Goal: Task Accomplishment & Management: Use online tool/utility

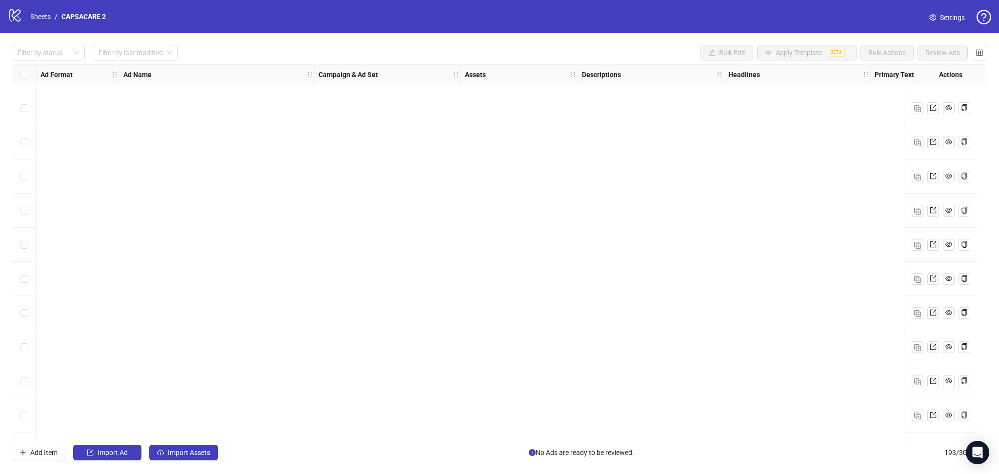
scroll to position [6238, 0]
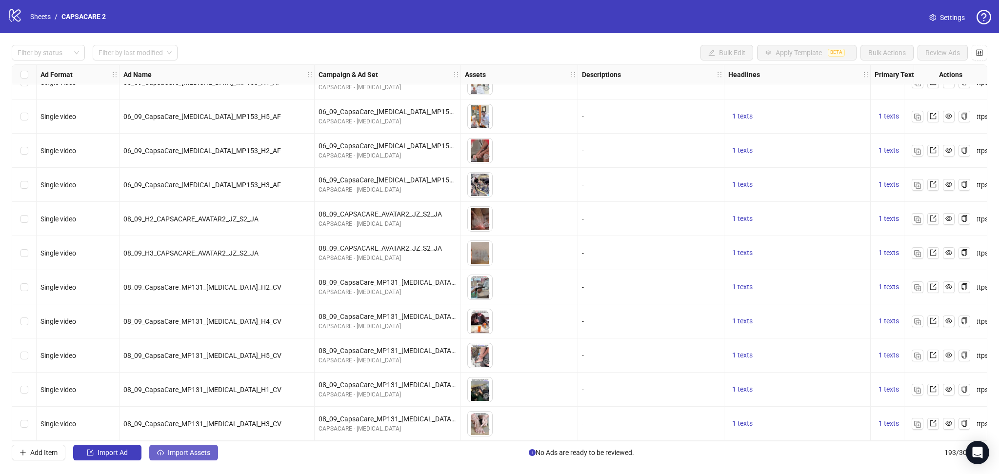
click at [203, 447] on button "Import Assets" at bounding box center [183, 453] width 69 height 16
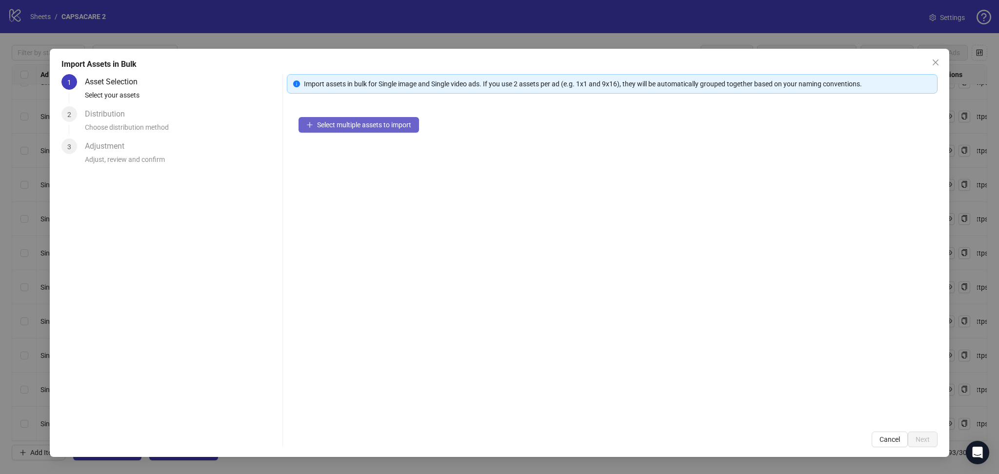
click at [367, 125] on span "Select multiple assets to import" at bounding box center [364, 125] width 94 height 8
click at [927, 437] on span "Next" at bounding box center [923, 440] width 14 height 8
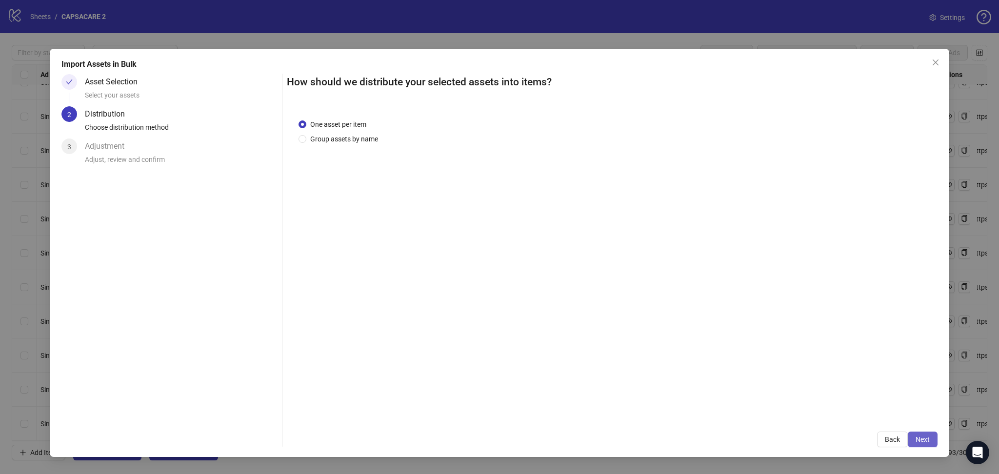
click at [926, 434] on button "Next" at bounding box center [923, 440] width 30 height 16
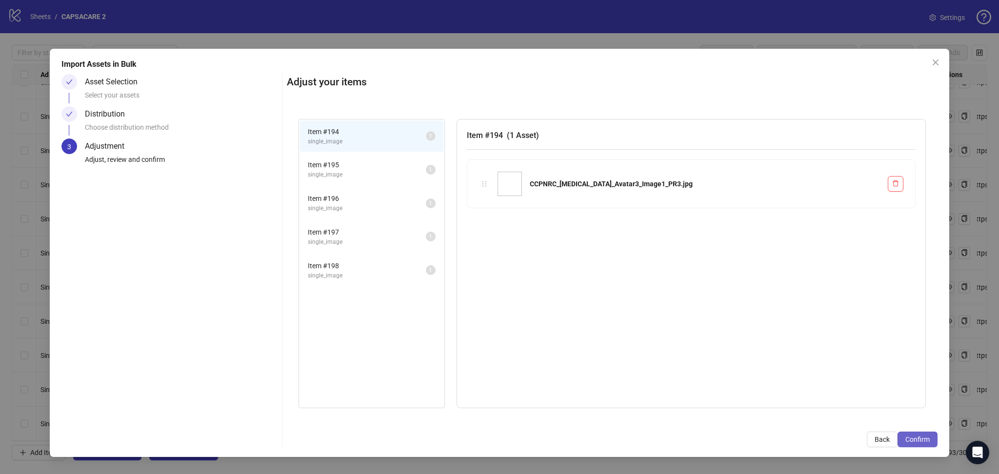
click at [923, 438] on span "Confirm" at bounding box center [918, 440] width 24 height 8
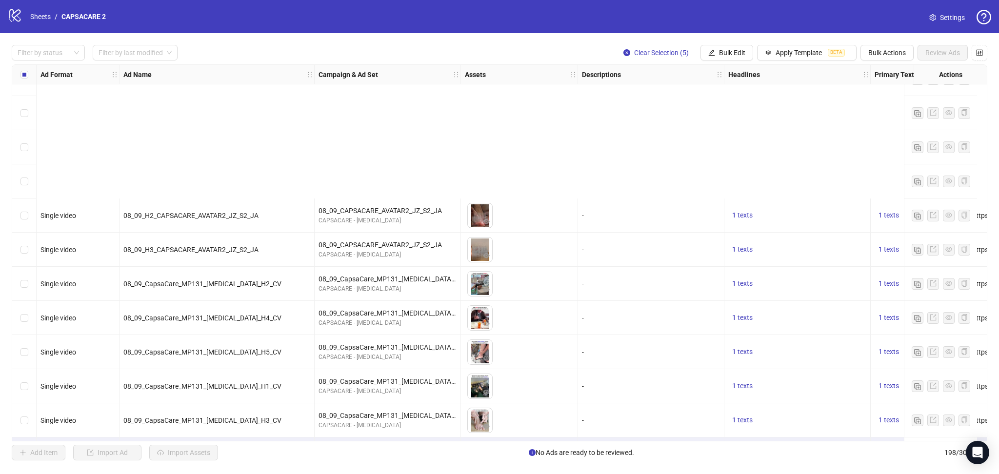
scroll to position [6409, 0]
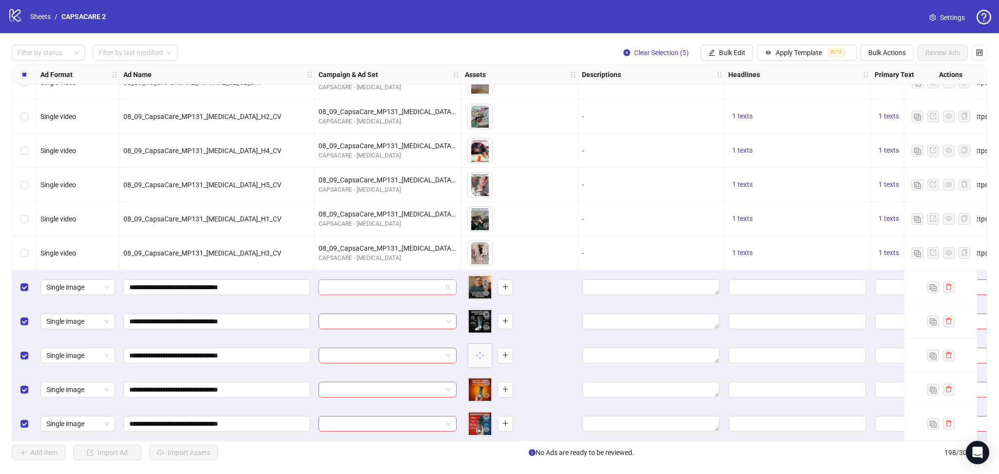
click at [342, 280] on input "search" at bounding box center [383, 287] width 118 height 15
paste input "**********"
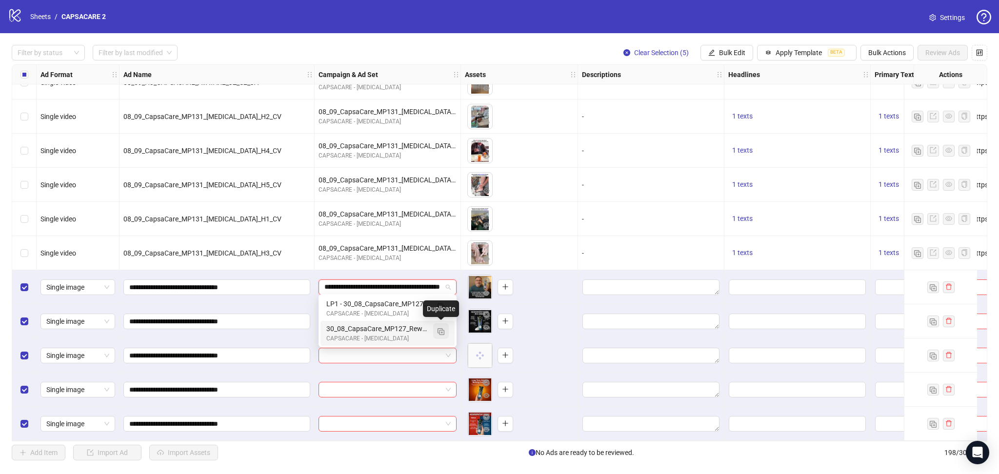
click at [441, 330] on img "button" at bounding box center [441, 331] width 7 height 7
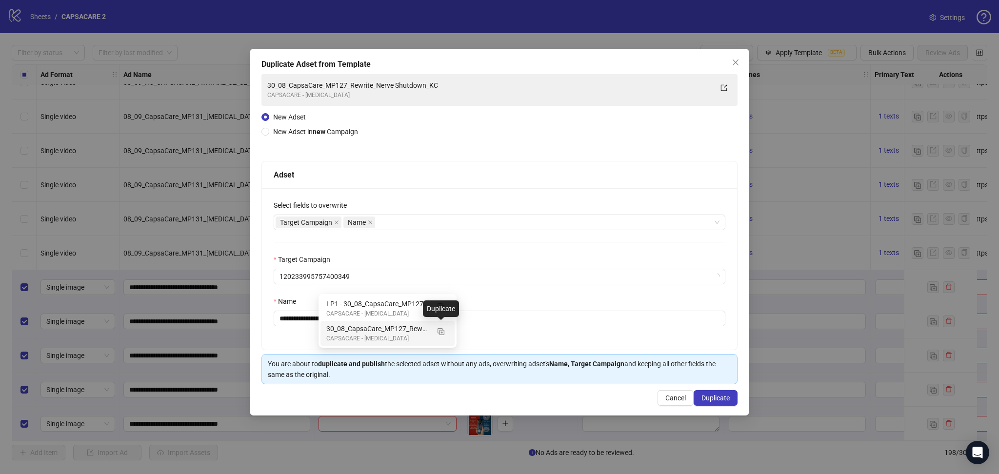
type input "**********"
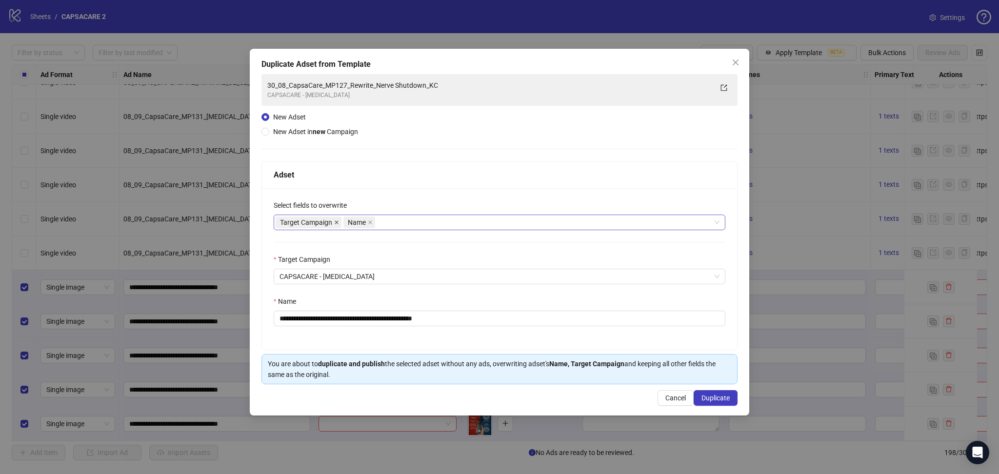
click at [339, 223] on icon "close" at bounding box center [336, 222] width 5 height 5
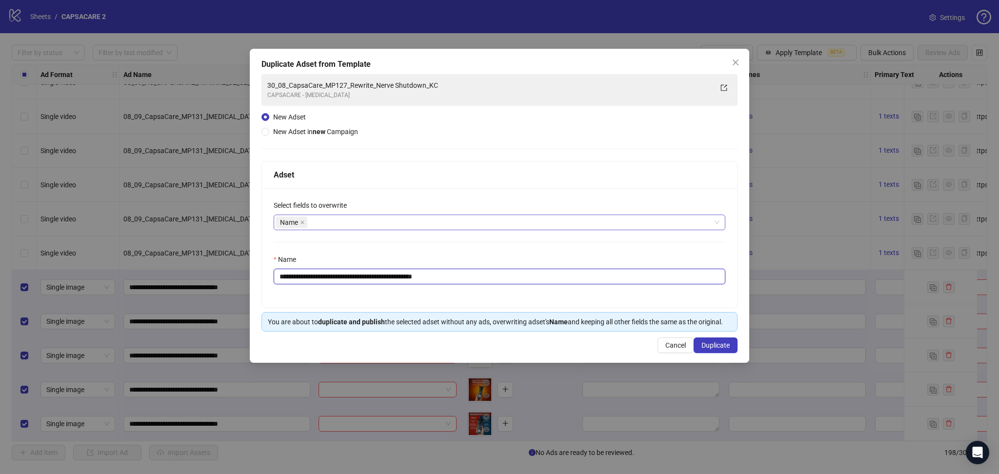
click at [381, 274] on input "**********" at bounding box center [500, 277] width 452 height 16
paste input "text"
type input "**********"
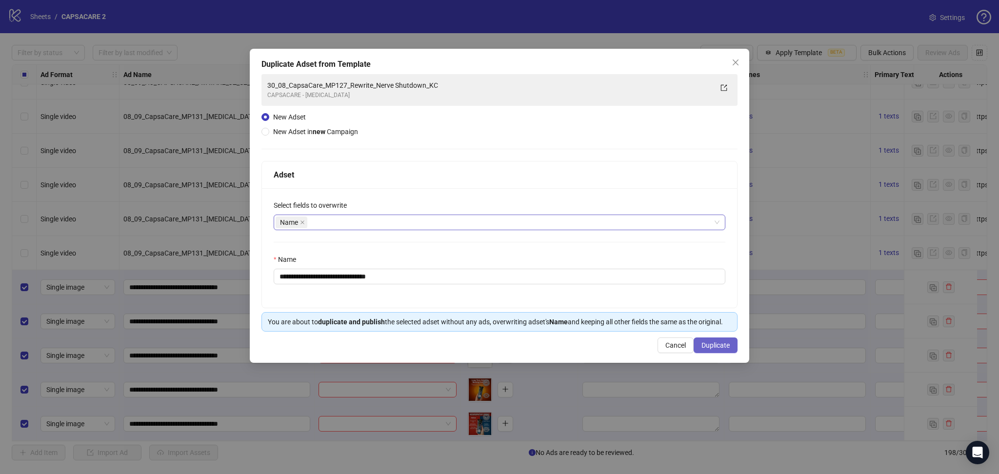
click at [719, 349] on span "Duplicate" at bounding box center [716, 346] width 28 height 8
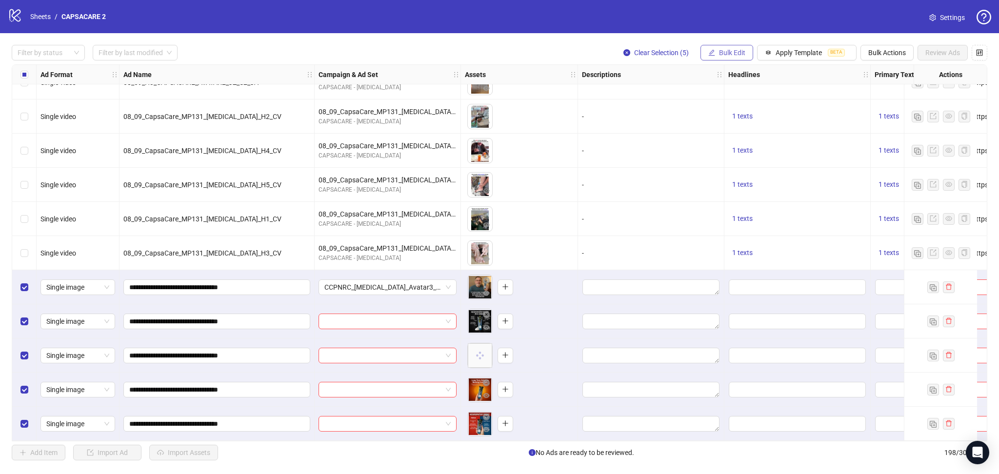
click at [733, 55] on span "Bulk Edit" at bounding box center [732, 53] width 26 height 8
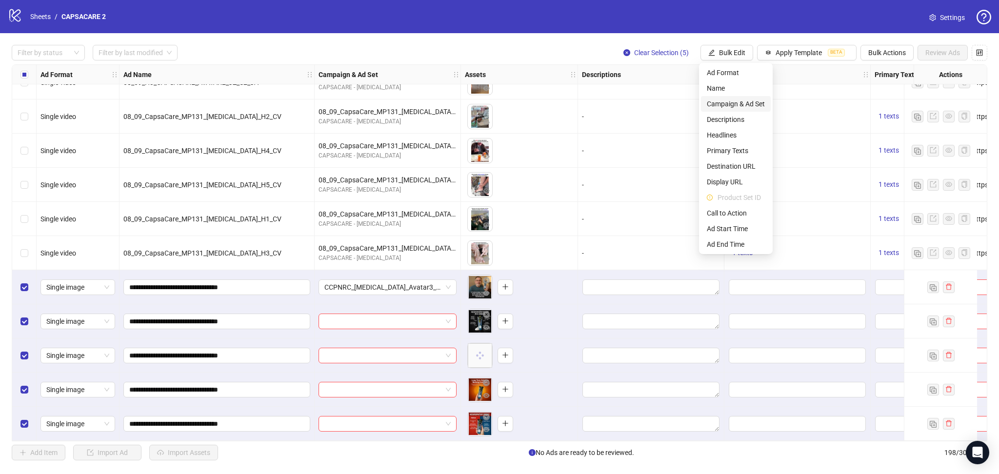
click at [735, 100] on span "Campaign & Ad Set" at bounding box center [736, 104] width 58 height 11
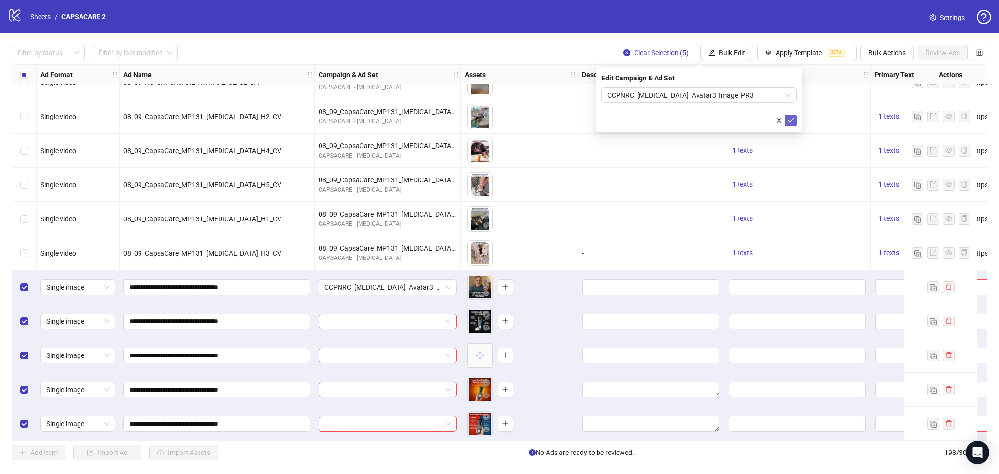
click at [792, 121] on icon "check" at bounding box center [790, 120] width 7 height 7
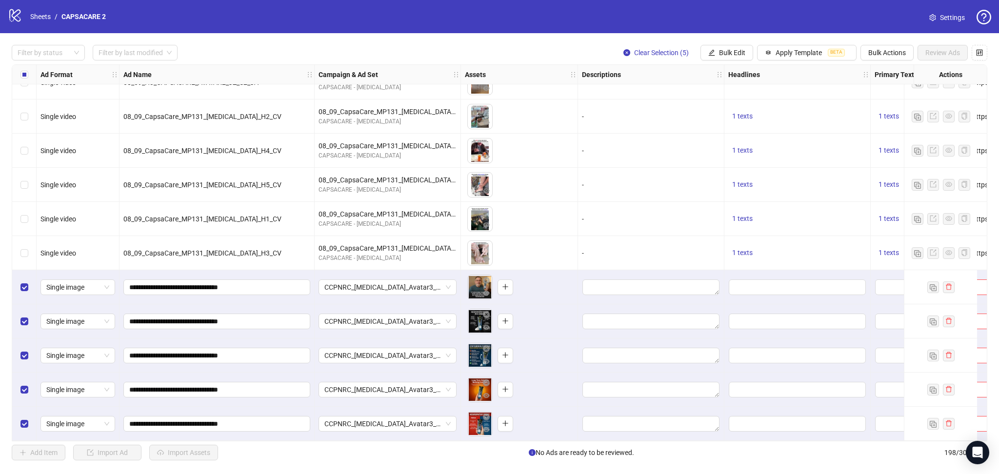
scroll to position [6409, 299]
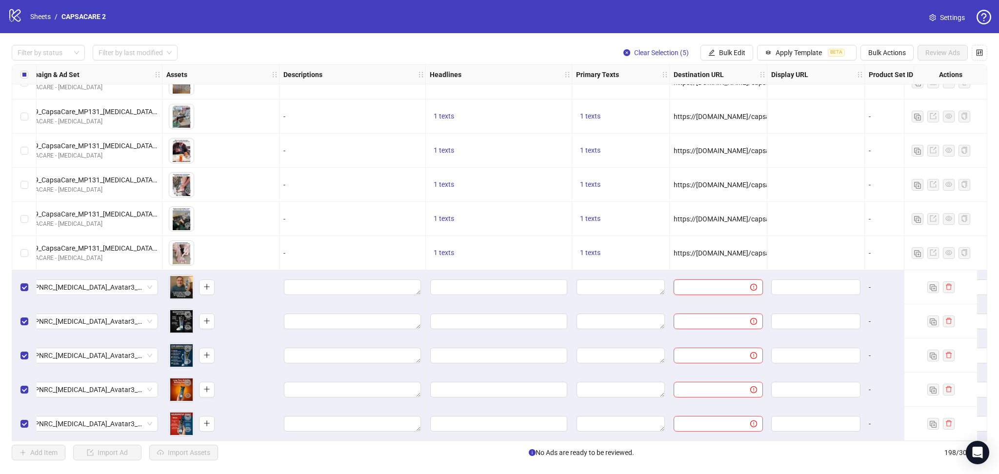
click at [698, 285] on input "text" at bounding box center [708, 287] width 57 height 11
paste input "**********"
type input "**********"
click at [732, 194] on div "https://[DOMAIN_NAME]/capsacare-sp1?utm_source=Facebook&utm_medium={{[DOMAIN_NA…" at bounding box center [719, 185] width 98 height 34
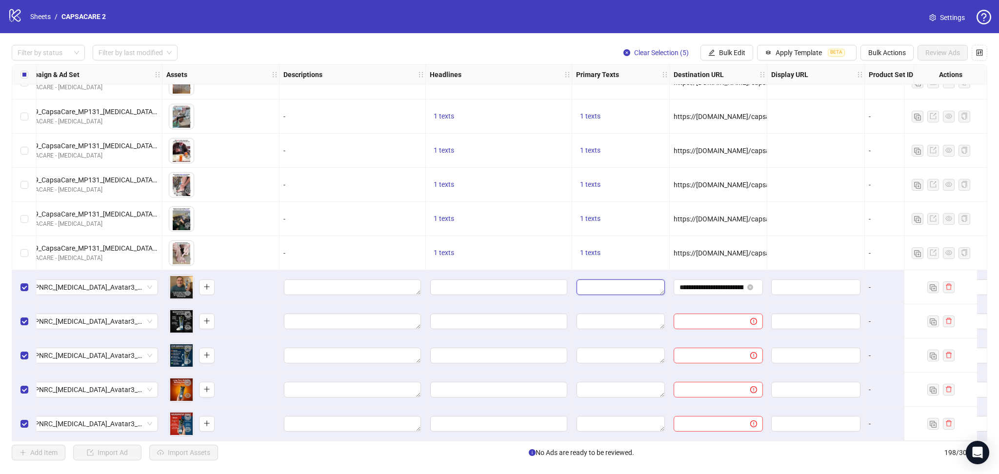
click at [598, 286] on textarea "Edit values" at bounding box center [621, 288] width 88 height 16
click at [599, 337] on textarea "Multi-text input container - paste or copy values" at bounding box center [621, 337] width 134 height 26
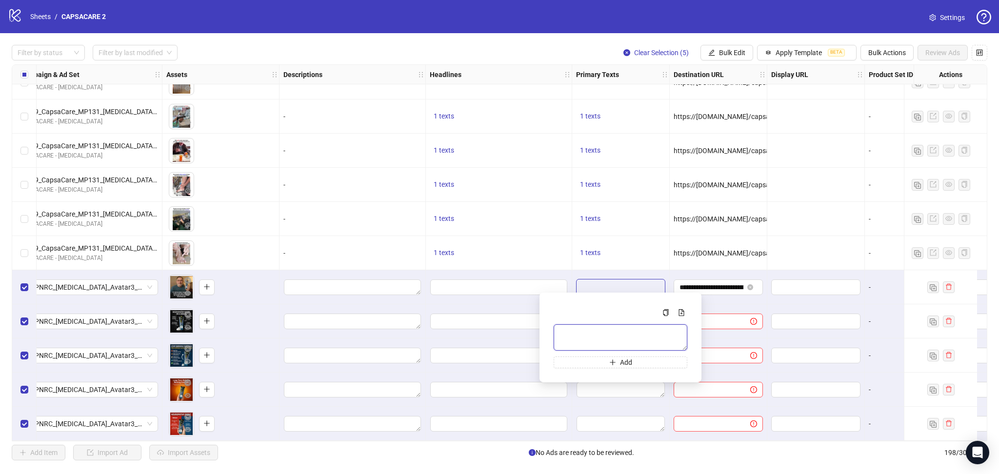
paste textarea "**********"
type textarea "**********"
click at [658, 209] on div "1 texts" at bounding box center [621, 219] width 98 height 34
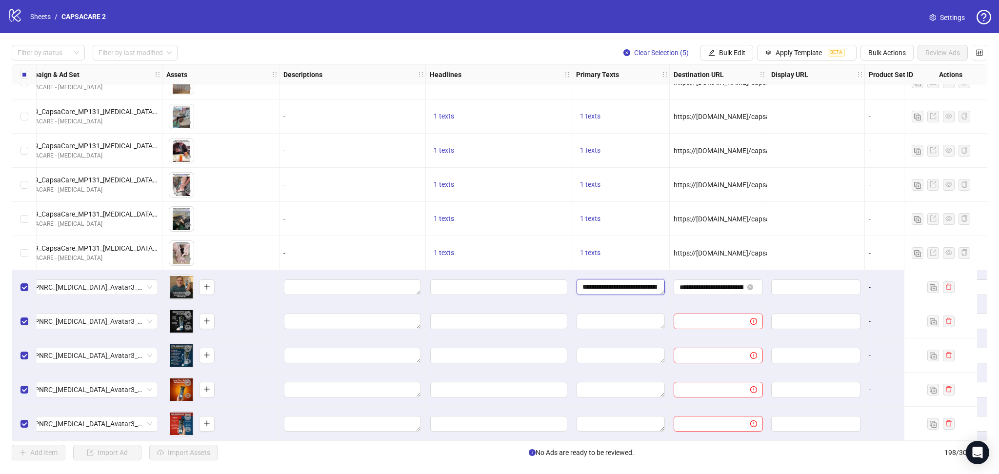
click at [635, 282] on textarea "**********" at bounding box center [621, 287] width 88 height 16
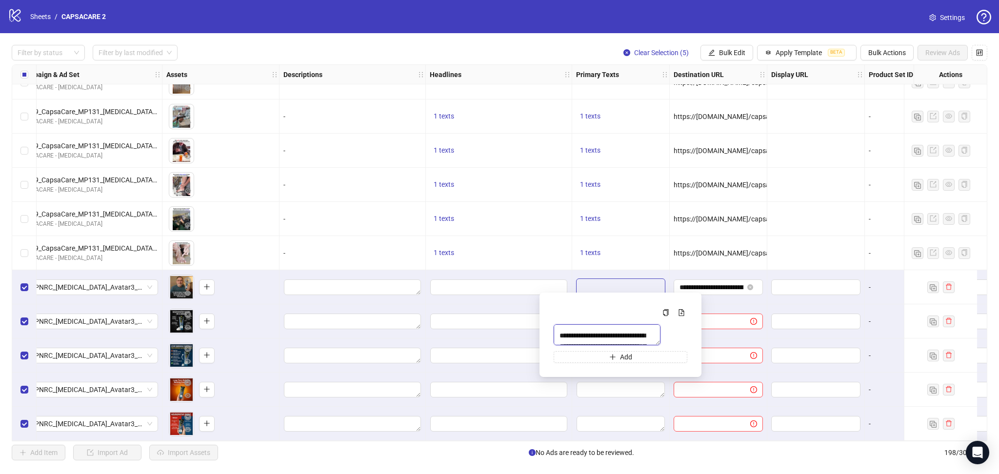
scroll to position [52, 0]
click at [520, 168] on div "1 texts" at bounding box center [499, 185] width 146 height 34
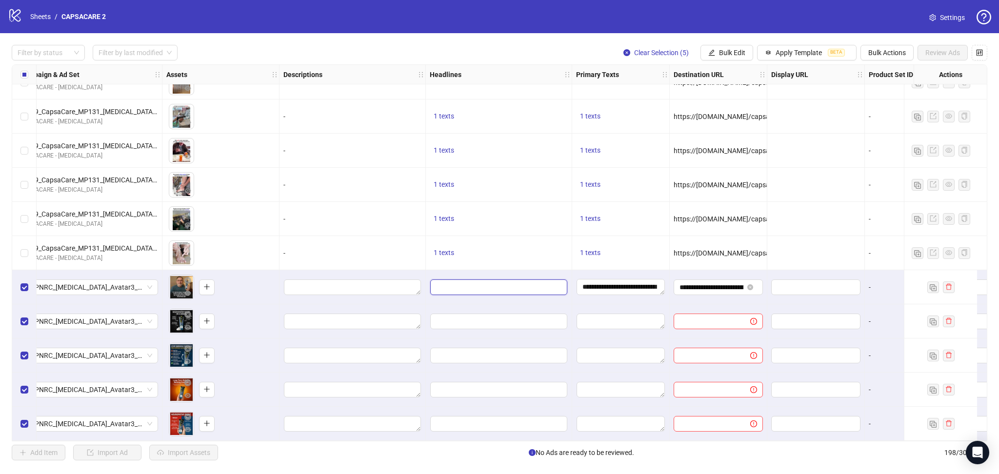
click at [479, 287] on input "Edit values" at bounding box center [498, 288] width 137 height 16
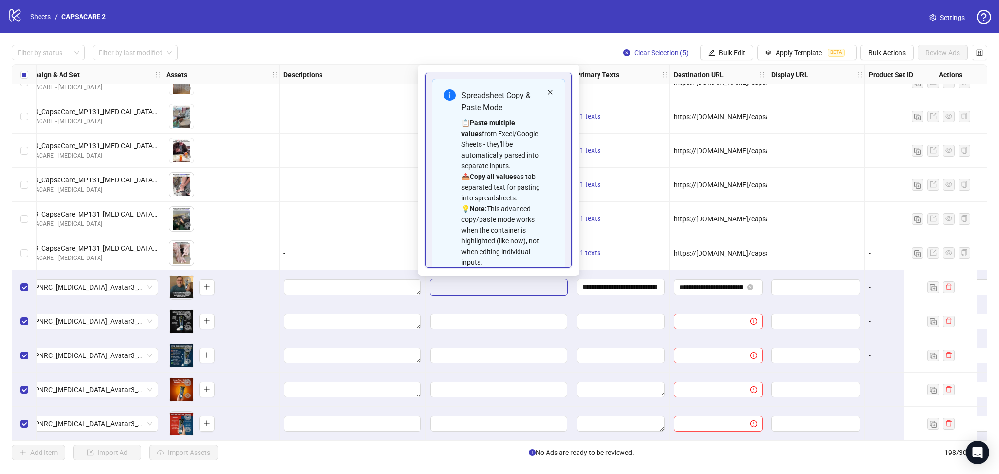
click at [547, 89] on icon "close" at bounding box center [550, 92] width 6 height 6
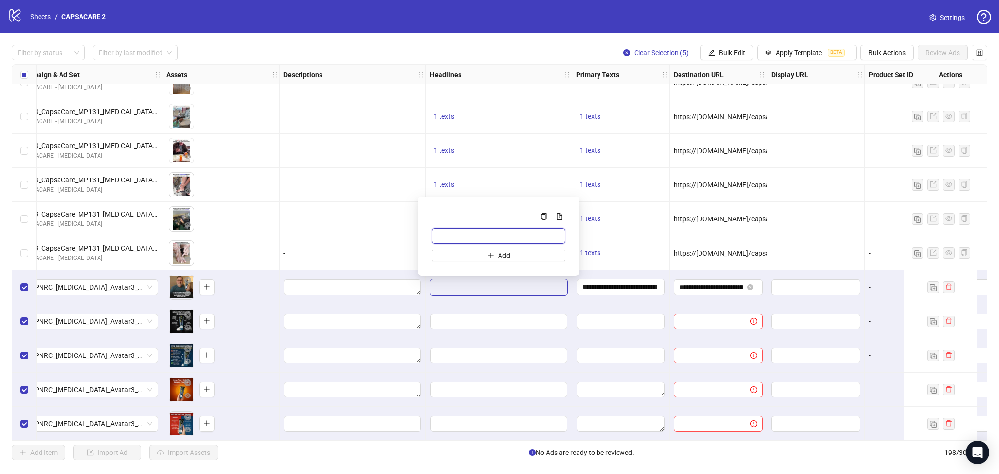
click at [463, 235] on input "Multi-input container - paste or copy values" at bounding box center [499, 236] width 134 height 16
paste input "**********"
type input "**********"
click at [523, 145] on div "1 texts" at bounding box center [499, 151] width 138 height 12
click at [452, 249] on span "1 texts" at bounding box center [444, 253] width 20 height 8
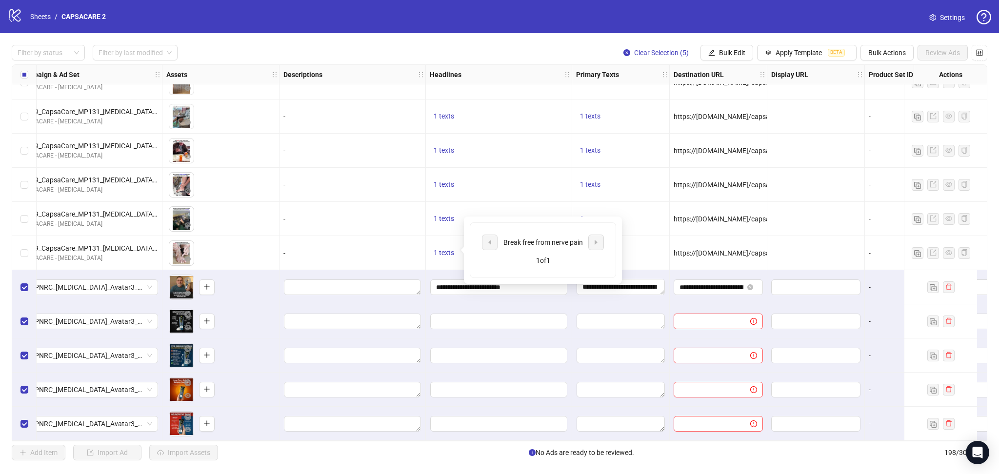
click at [535, 158] on div "1 texts" at bounding box center [499, 151] width 146 height 34
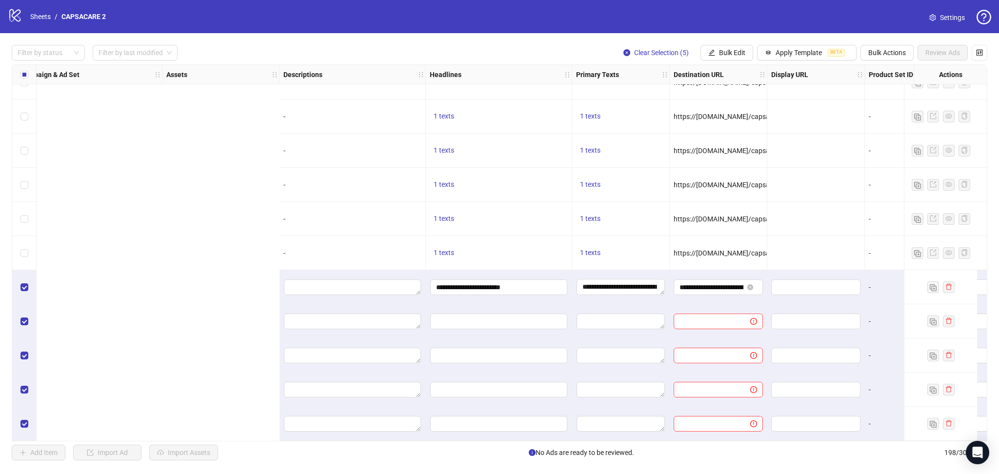
scroll to position [6409, 805]
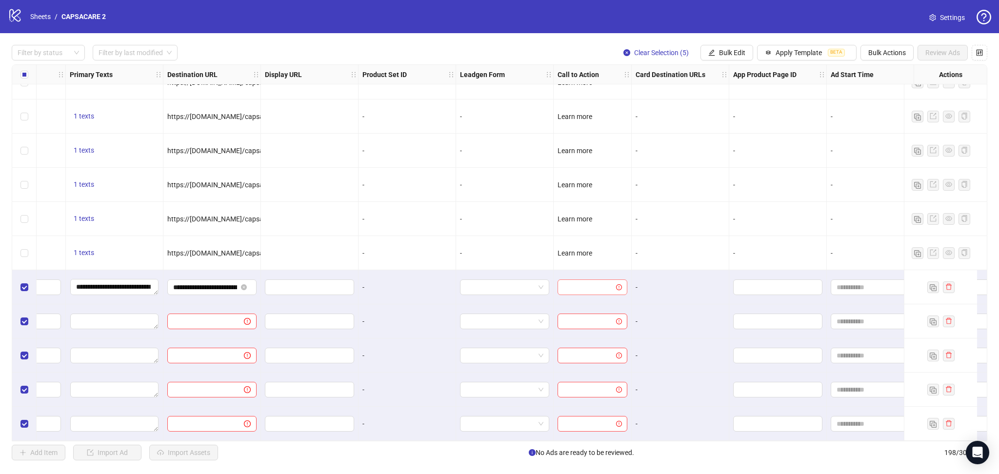
click at [589, 284] on input "search" at bounding box center [588, 287] width 49 height 15
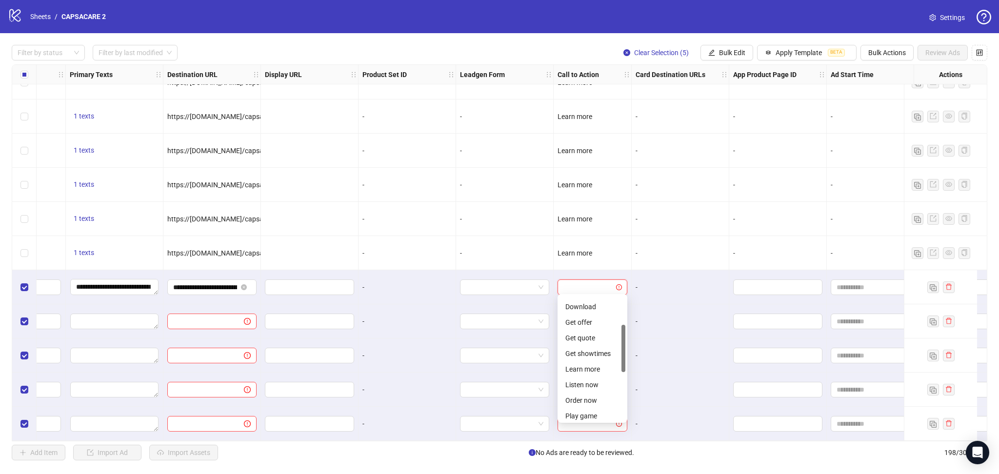
scroll to position [84, 0]
drag, startPoint x: 624, startPoint y: 314, endPoint x: 632, endPoint y: 346, distance: 33.4
click at [632, 346] on body "logo/logo-mobile Sheets / CAPSACARE 2 Settings Filter by status Filter by last …" at bounding box center [499, 237] width 999 height 474
click at [600, 359] on div "Learn more" at bounding box center [592, 360] width 54 height 11
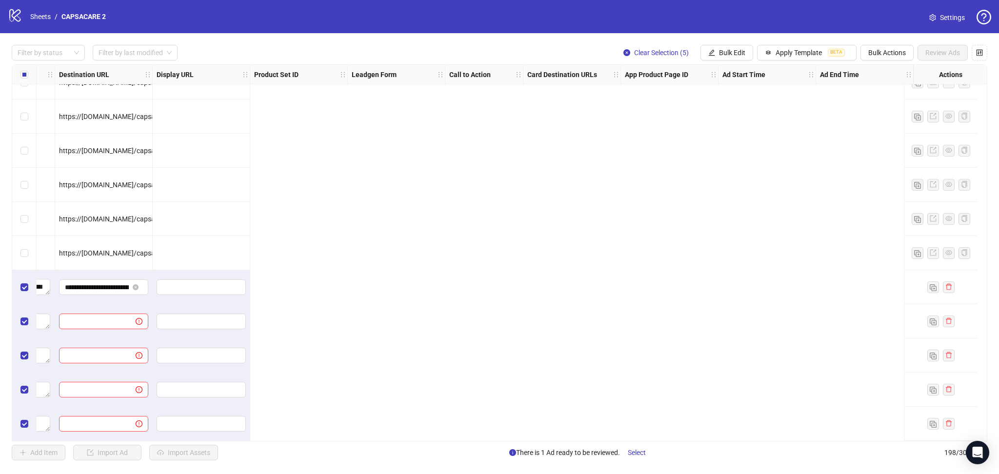
scroll to position [6409, 0]
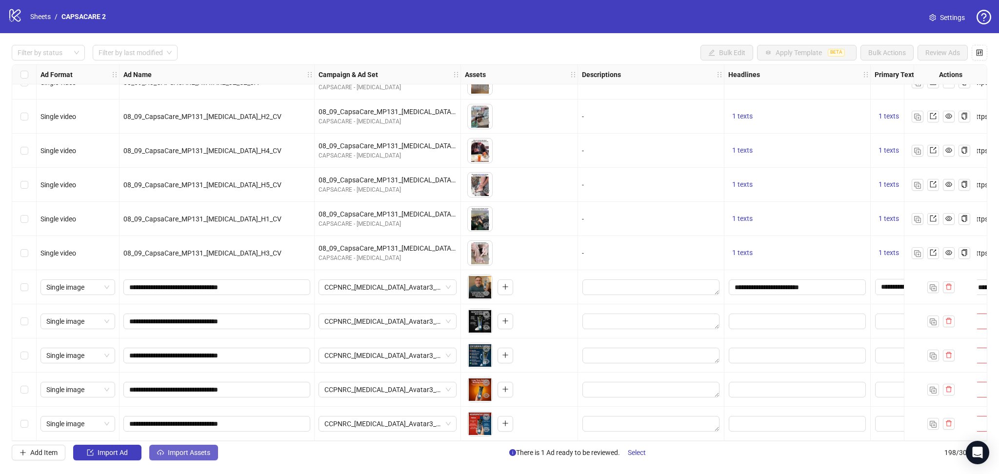
click at [192, 448] on button "Import Assets" at bounding box center [183, 453] width 69 height 16
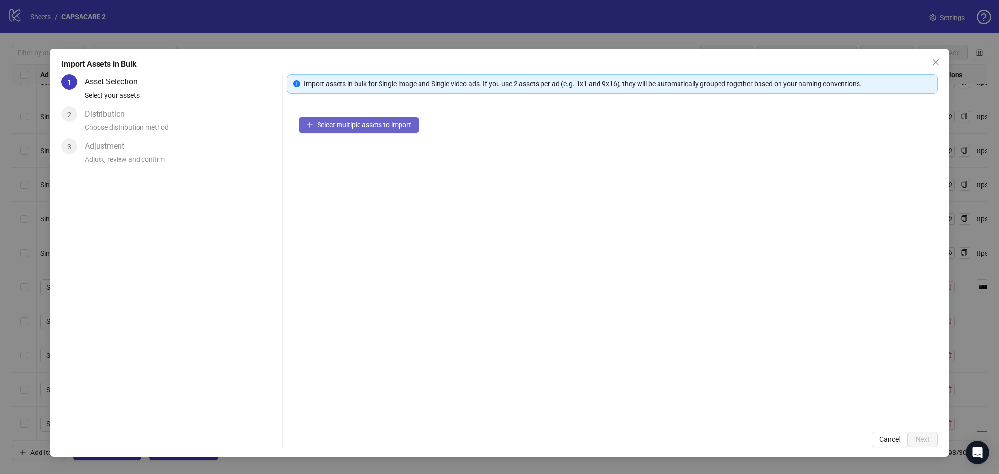
click at [353, 121] on span "Select multiple assets to import" at bounding box center [364, 125] width 94 height 8
click at [932, 436] on button "Next" at bounding box center [923, 440] width 30 height 16
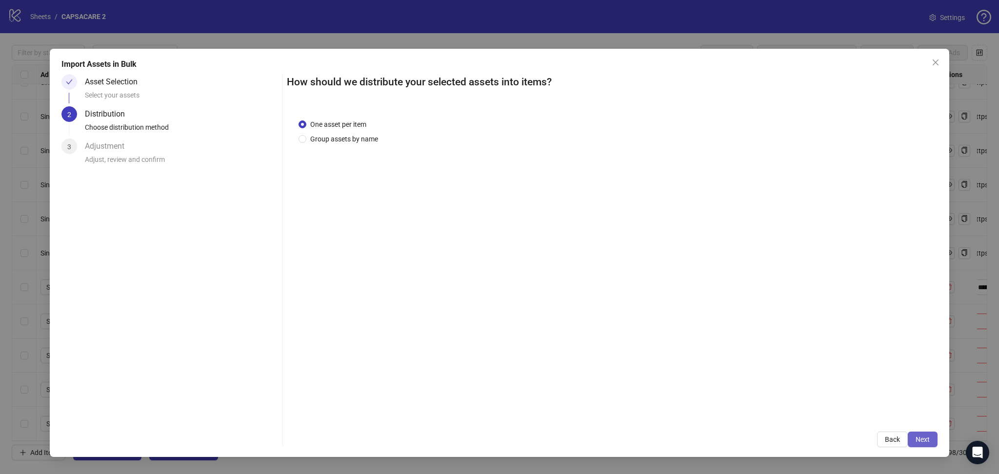
click at [930, 441] on button "Next" at bounding box center [923, 440] width 30 height 16
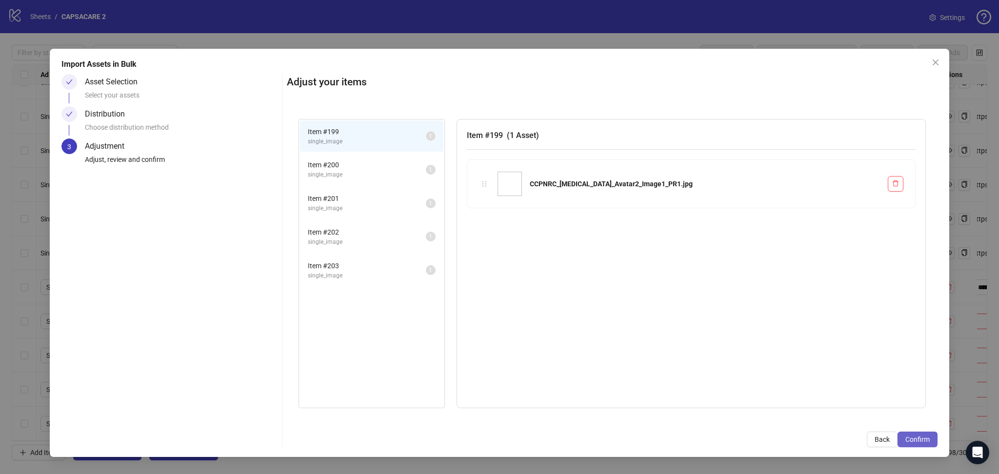
click at [927, 443] on span "Confirm" at bounding box center [918, 440] width 24 height 8
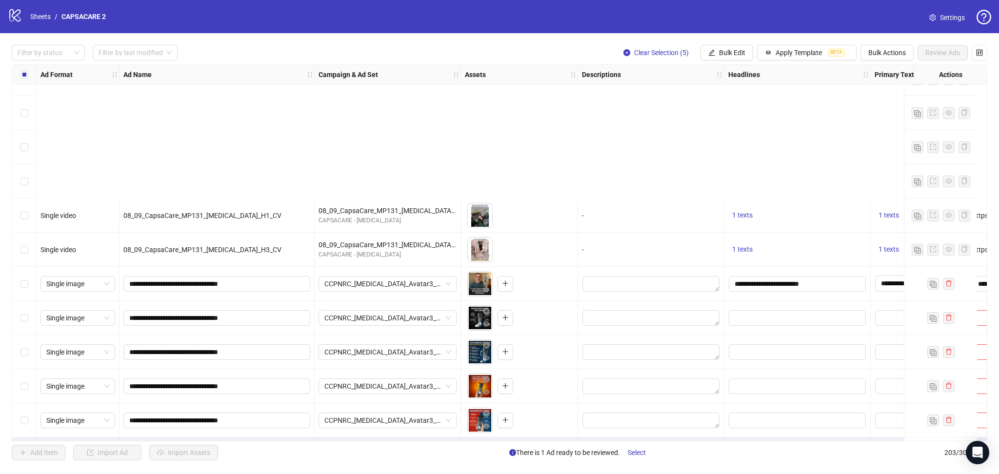
scroll to position [6579, 0]
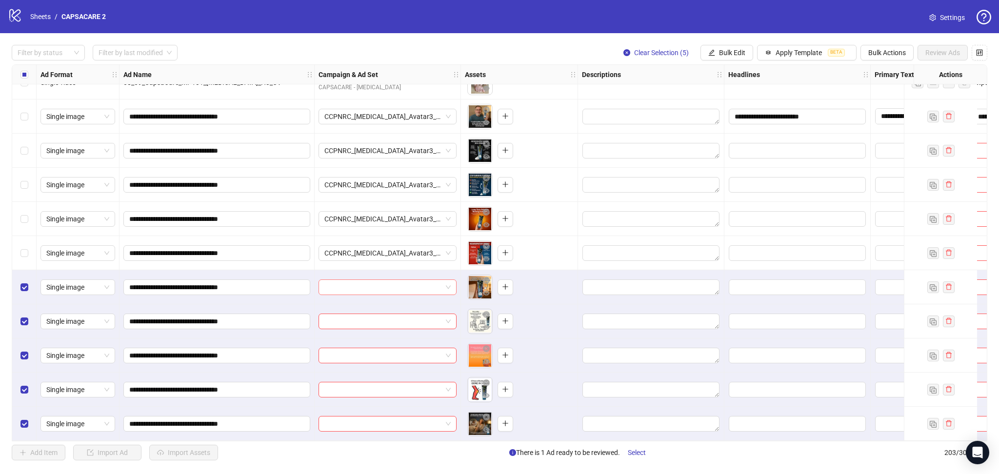
click at [391, 283] on input "search" at bounding box center [383, 287] width 118 height 15
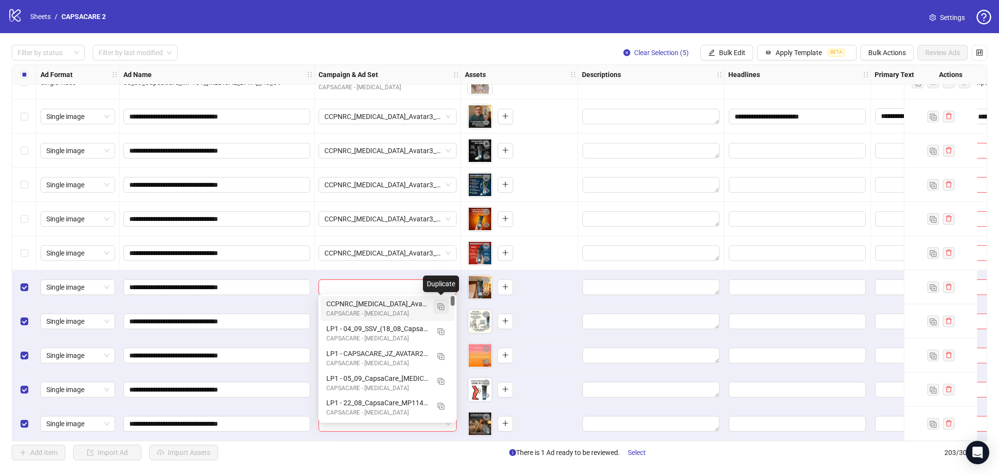
click at [446, 307] on button "button" at bounding box center [441, 307] width 16 height 16
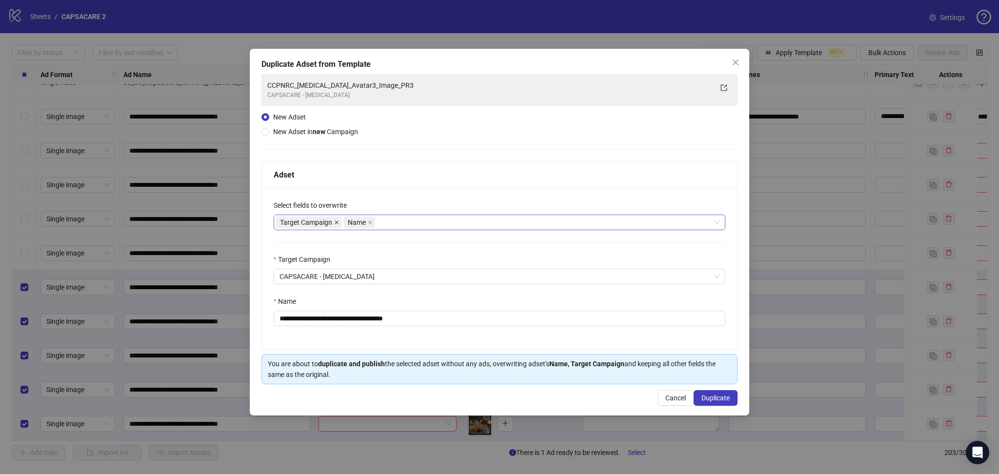
click at [334, 222] on icon "close" at bounding box center [336, 222] width 5 height 5
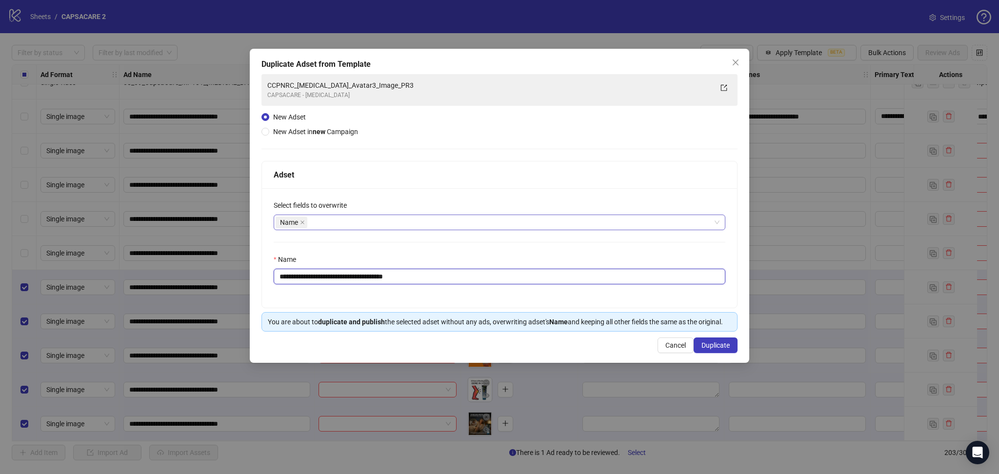
click at [340, 277] on input "**********" at bounding box center [500, 277] width 452 height 16
paste input "text"
type input "**********"
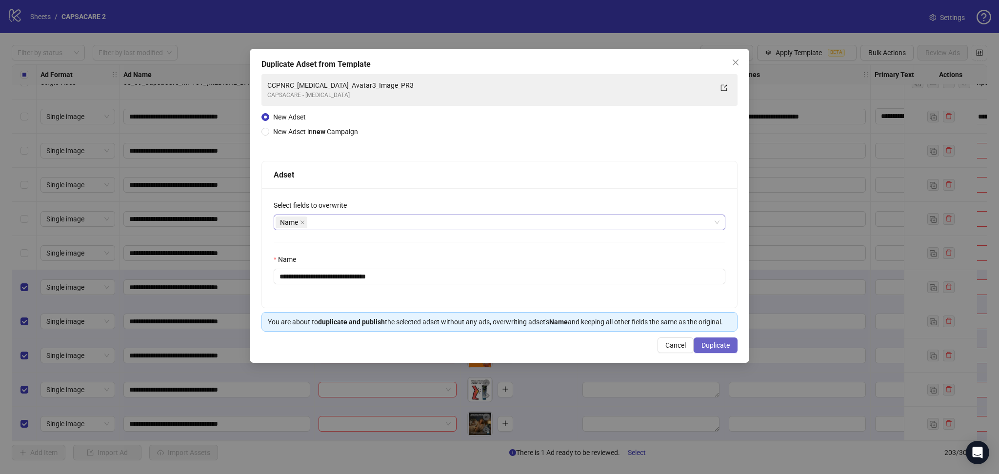
click at [723, 349] on span "Duplicate" at bounding box center [716, 346] width 28 height 8
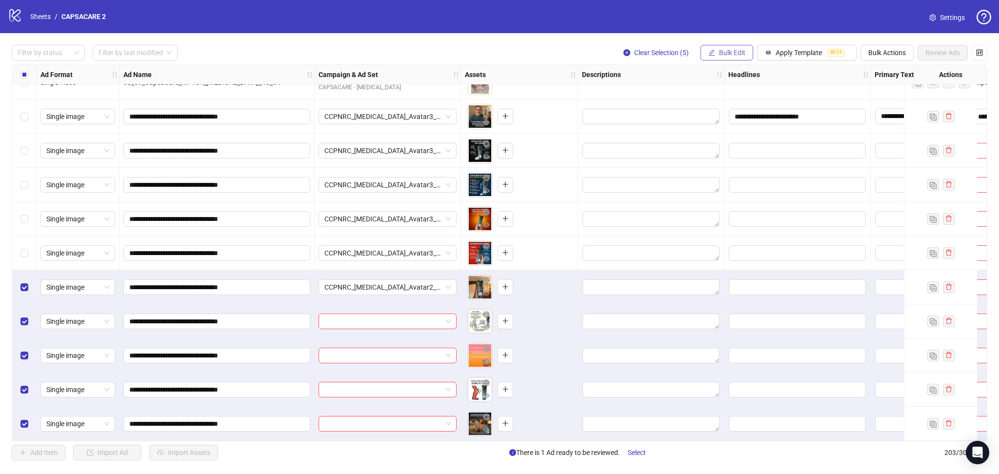
click at [730, 54] on span "Bulk Edit" at bounding box center [732, 53] width 26 height 8
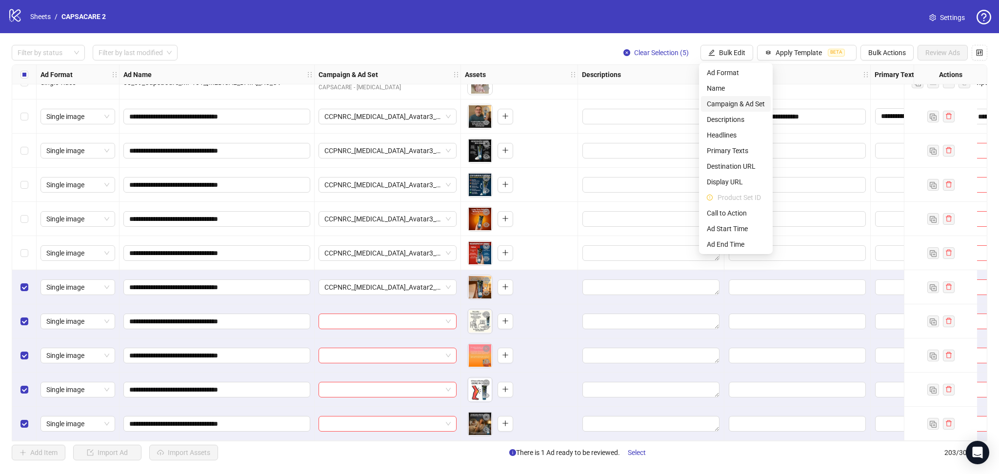
click at [740, 102] on span "Campaign & Ad Set" at bounding box center [736, 104] width 58 height 11
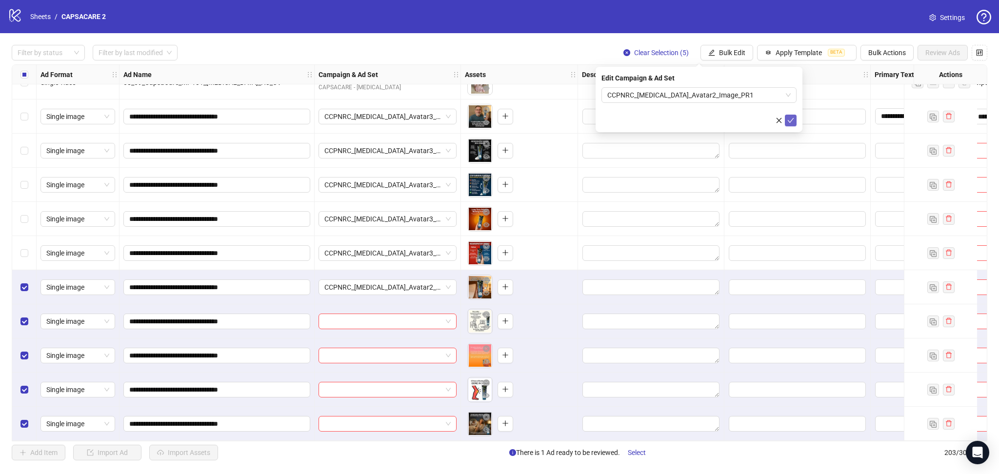
click at [787, 122] on icon "check" at bounding box center [790, 120] width 7 height 7
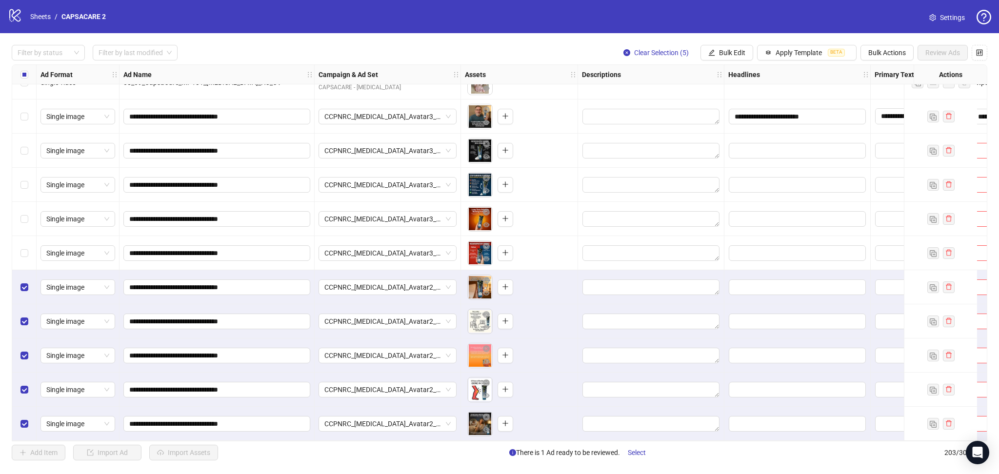
click at [16, 70] on div "Select all rows" at bounding box center [24, 75] width 24 height 20
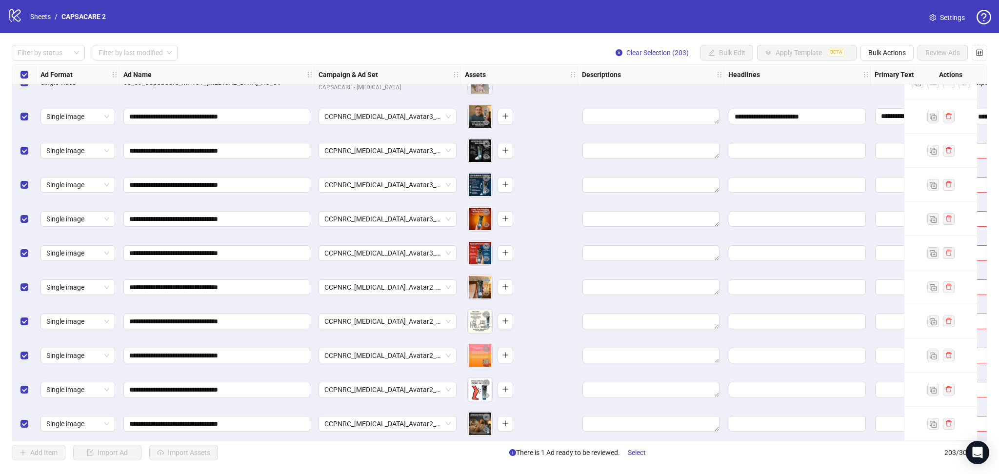
click at [17, 72] on div "Select all rows" at bounding box center [24, 75] width 24 height 20
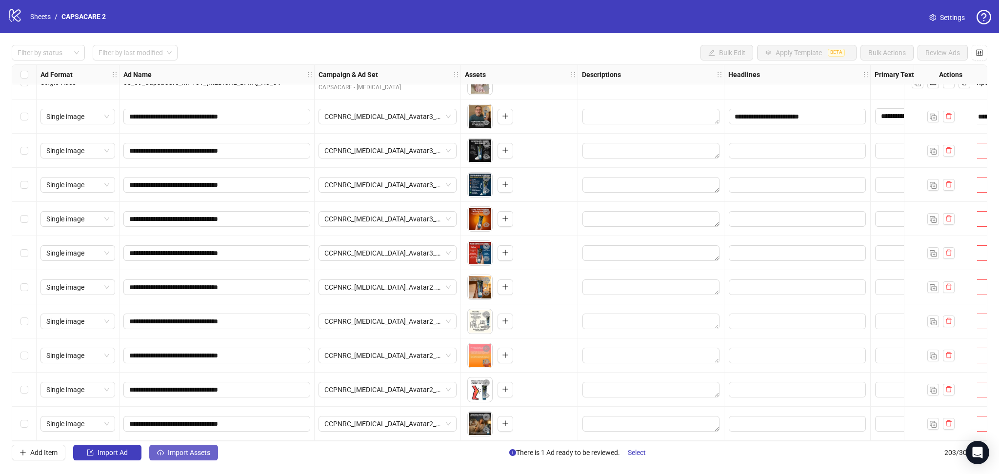
click at [174, 455] on span "Import Assets" at bounding box center [189, 453] width 42 height 8
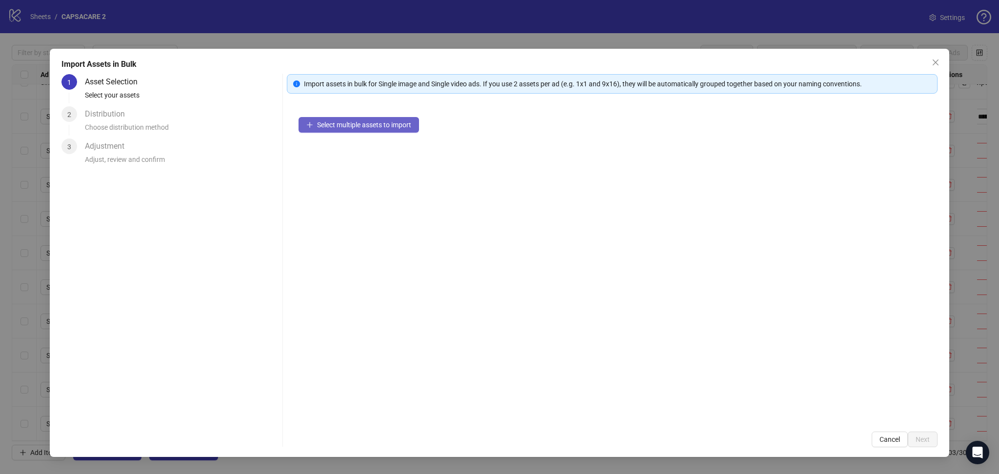
click at [354, 131] on button "Select multiple assets to import" at bounding box center [359, 125] width 121 height 16
click at [925, 437] on span "Next" at bounding box center [923, 440] width 14 height 8
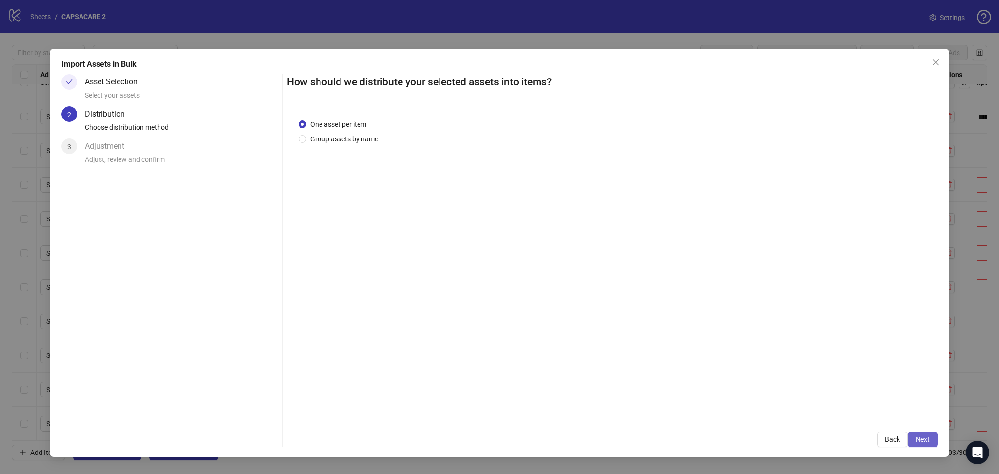
click at [927, 436] on button "Next" at bounding box center [923, 440] width 30 height 16
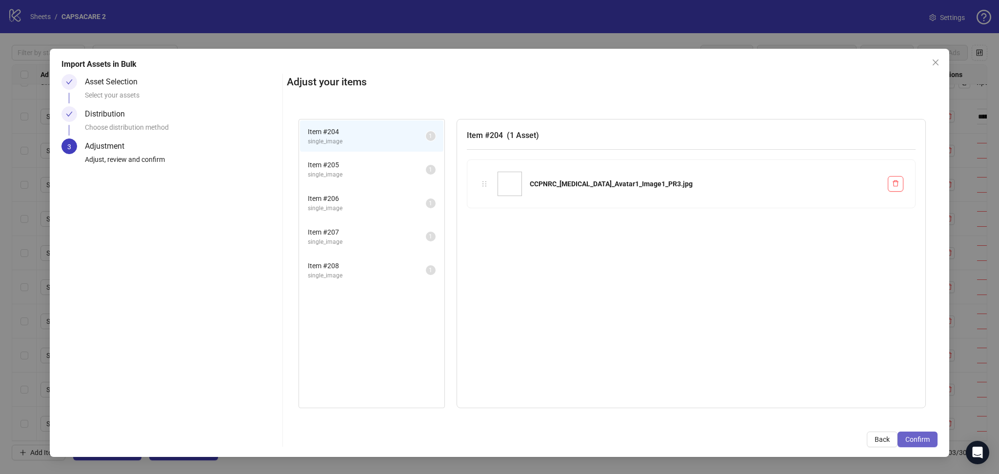
click at [925, 437] on span "Confirm" at bounding box center [918, 440] width 24 height 8
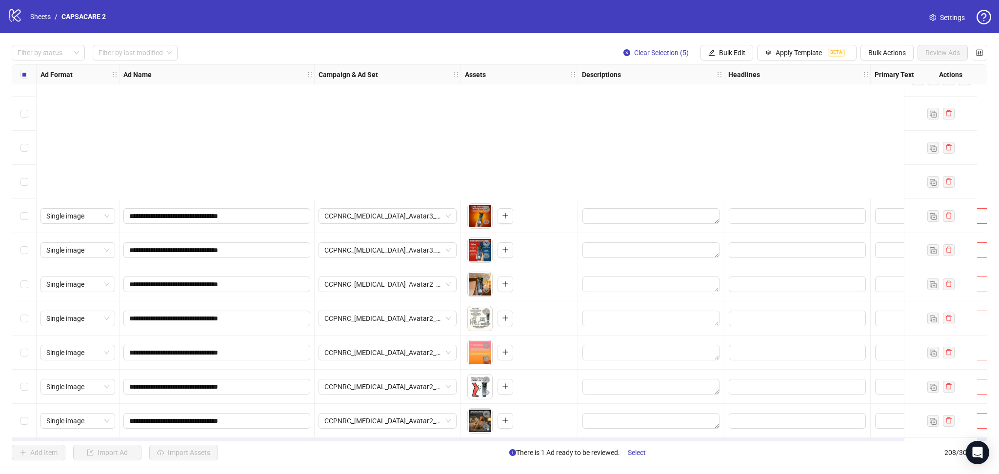
scroll to position [6750, 0]
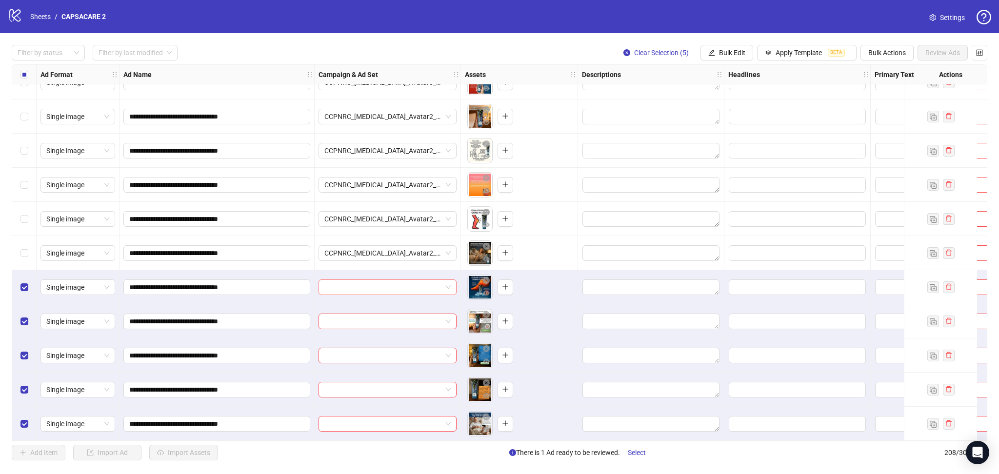
click at [400, 283] on input "search" at bounding box center [383, 287] width 118 height 15
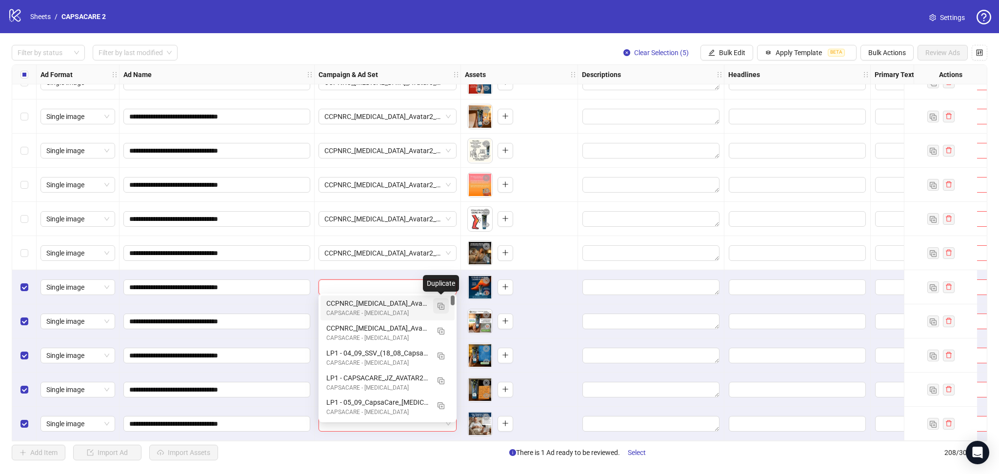
click at [442, 307] on img "button" at bounding box center [441, 306] width 7 height 7
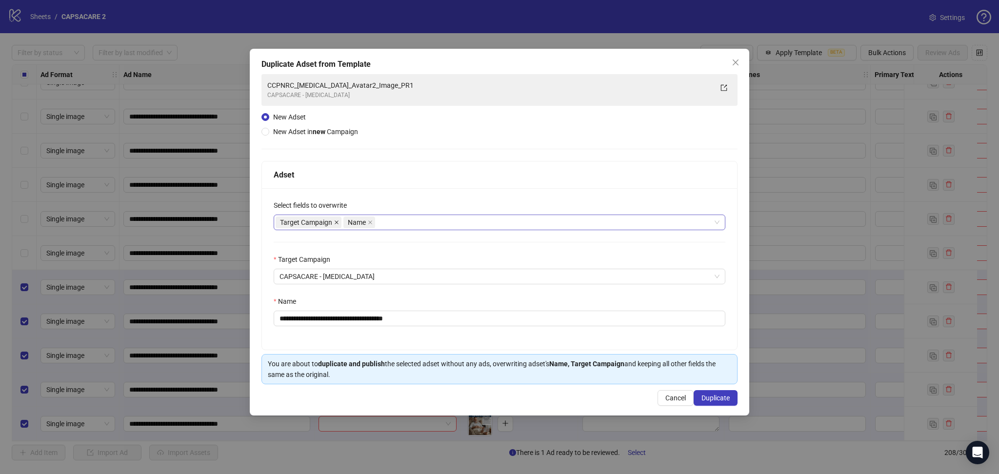
click at [338, 222] on icon "close" at bounding box center [336, 222] width 5 height 5
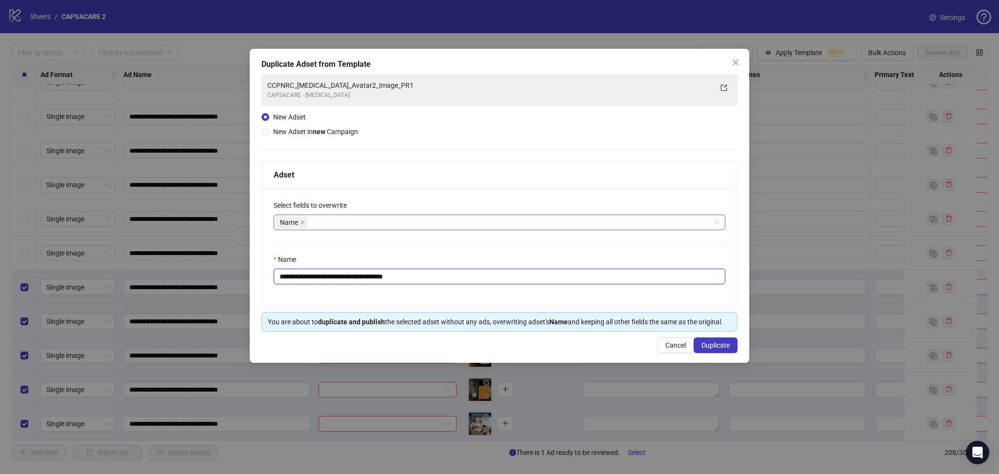
click at [372, 276] on input "**********" at bounding box center [500, 277] width 452 height 16
paste input "text"
type input "**********"
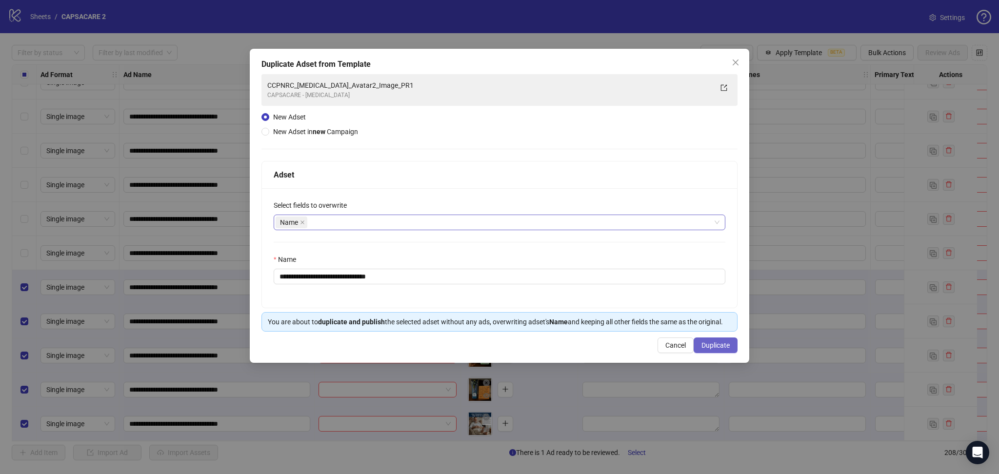
click at [723, 351] on button "Duplicate" at bounding box center [716, 346] width 44 height 16
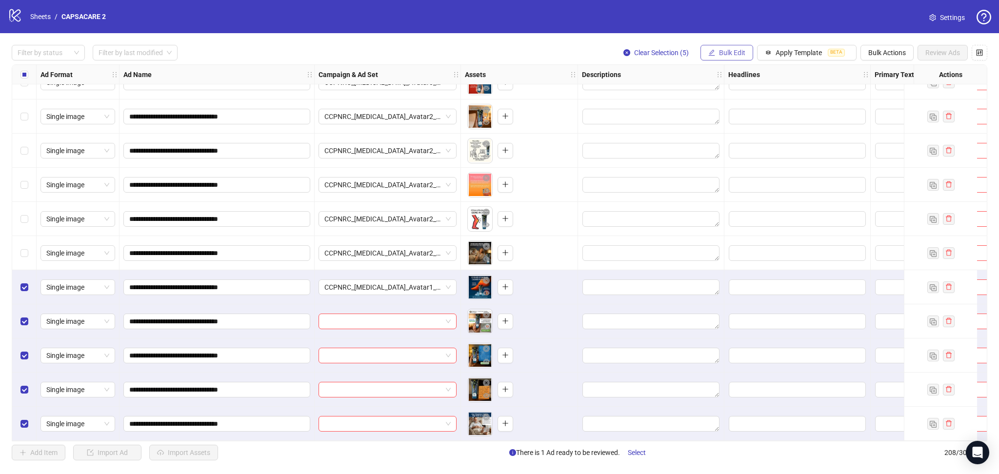
click at [722, 49] on span "Bulk Edit" at bounding box center [732, 53] width 26 height 8
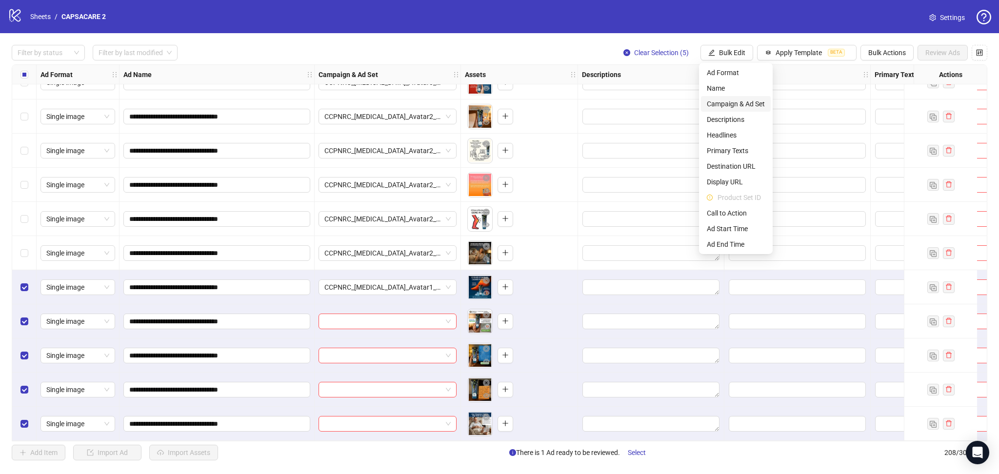
click at [740, 101] on span "Campaign & Ad Set" at bounding box center [736, 104] width 58 height 11
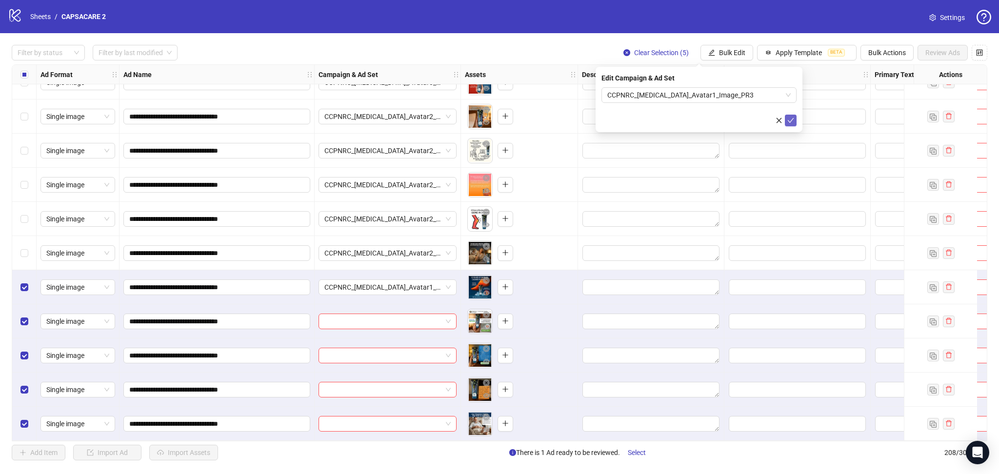
click at [789, 120] on icon "check" at bounding box center [790, 120] width 7 height 7
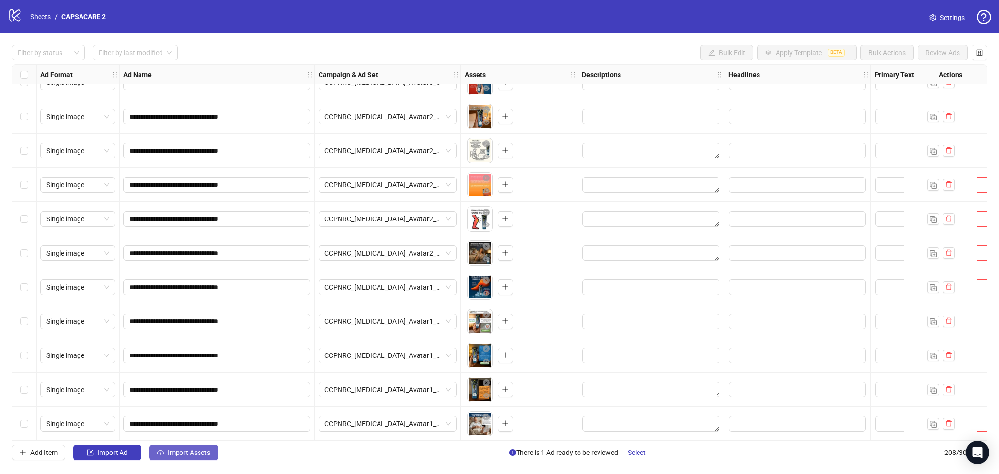
click at [183, 448] on button "Import Assets" at bounding box center [183, 453] width 69 height 16
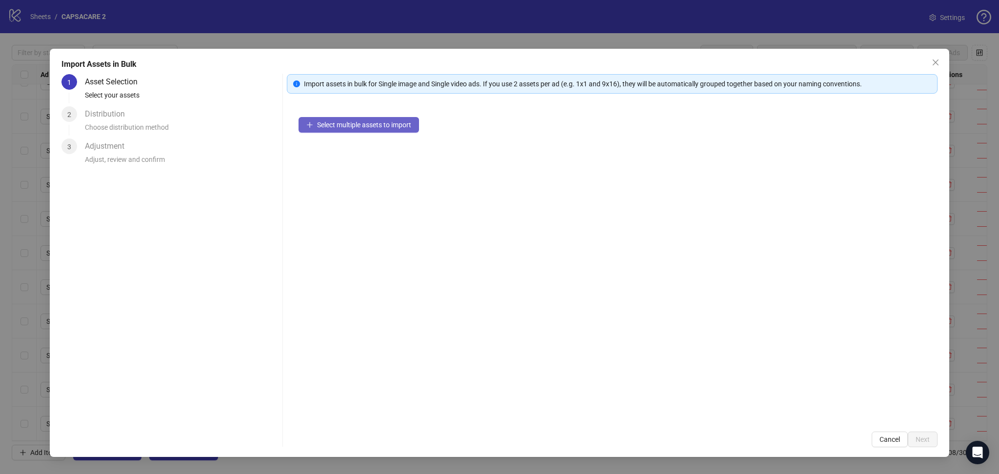
click at [373, 132] on button "Select multiple assets to import" at bounding box center [359, 125] width 121 height 16
click at [926, 441] on span "Next" at bounding box center [923, 440] width 14 height 8
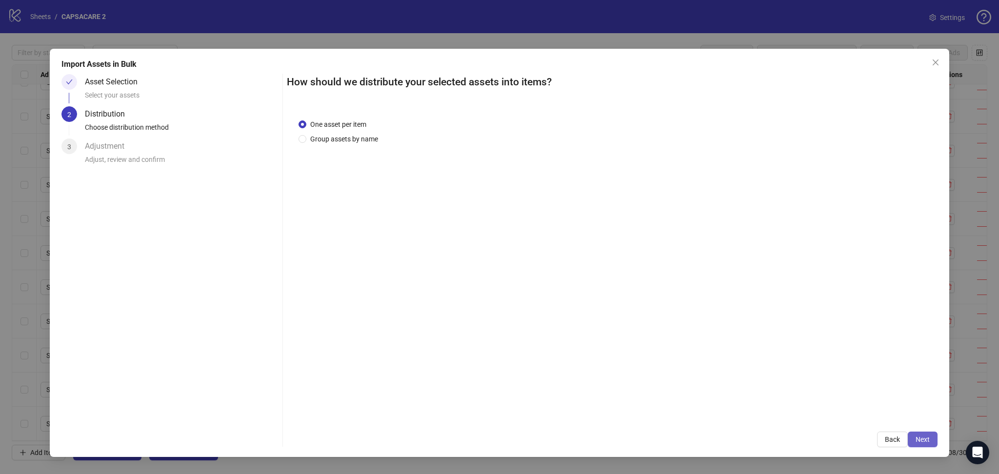
click at [925, 439] on span "Next" at bounding box center [923, 440] width 14 height 8
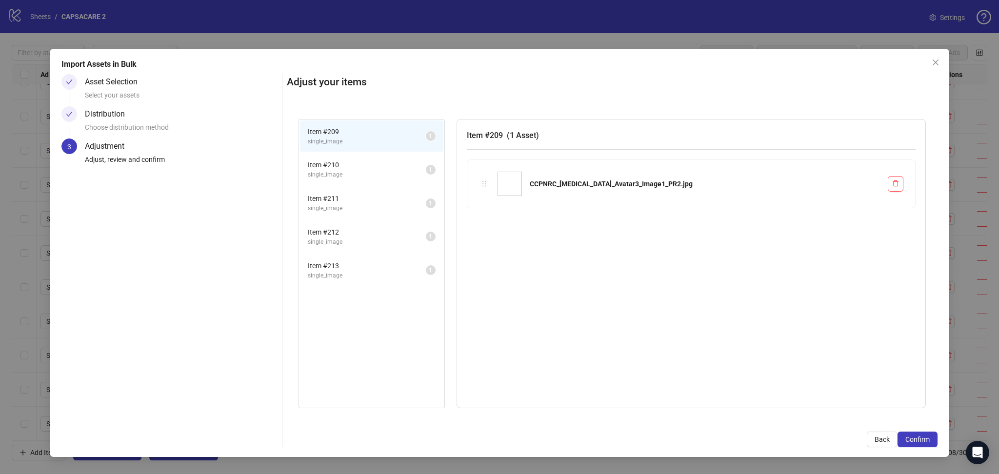
click at [924, 440] on span "Confirm" at bounding box center [918, 440] width 24 height 8
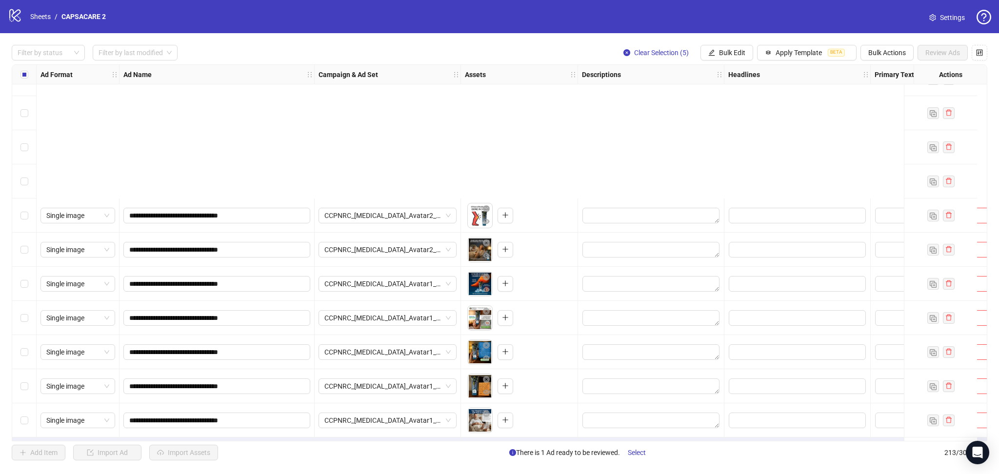
scroll to position [6921, 0]
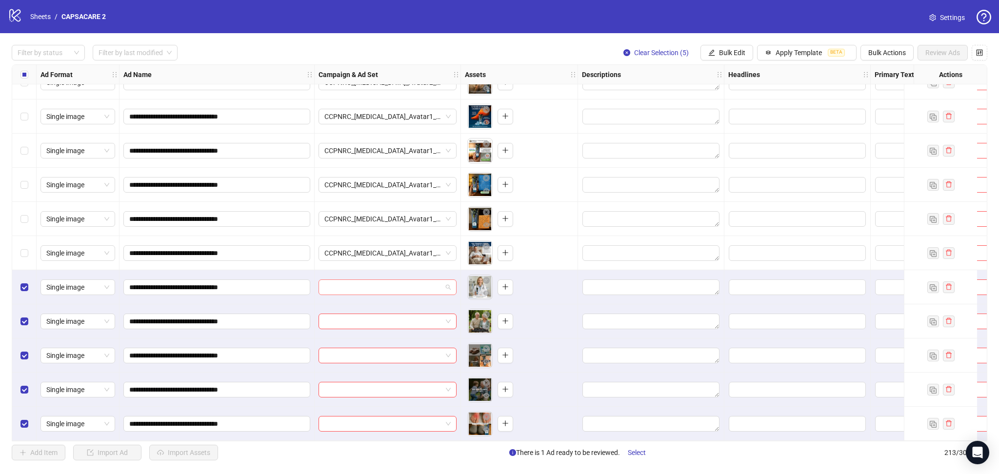
click at [350, 280] on input "search" at bounding box center [383, 287] width 118 height 15
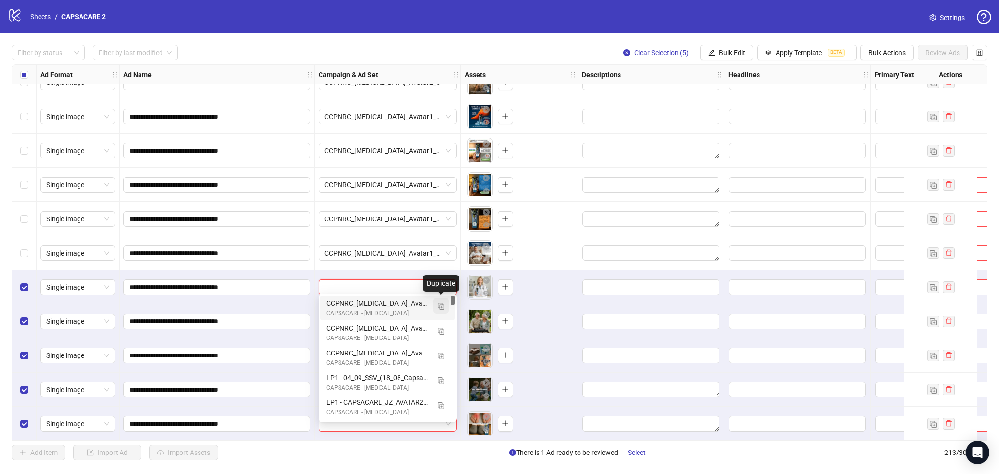
click at [441, 306] on img "button" at bounding box center [441, 306] width 7 height 7
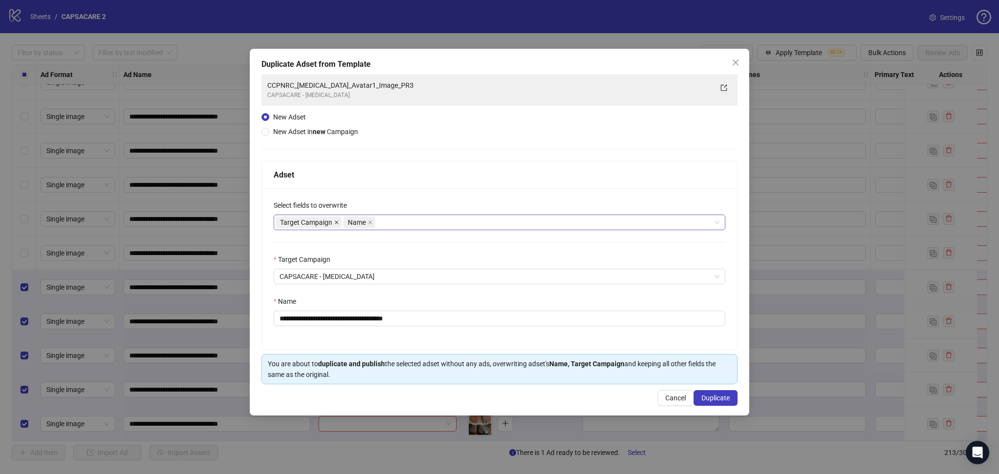
click at [337, 222] on icon "close" at bounding box center [336, 222] width 5 height 5
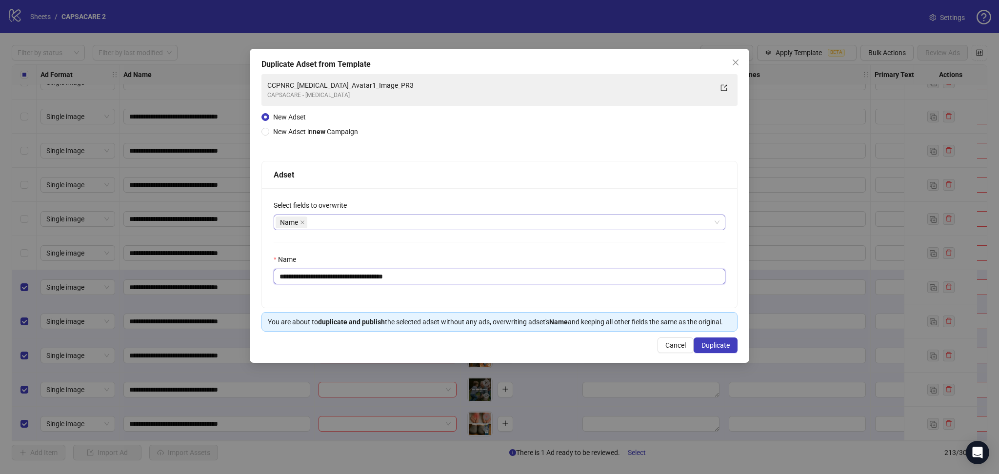
click at [370, 275] on input "**********" at bounding box center [500, 277] width 452 height 16
paste input "text"
type input "**********"
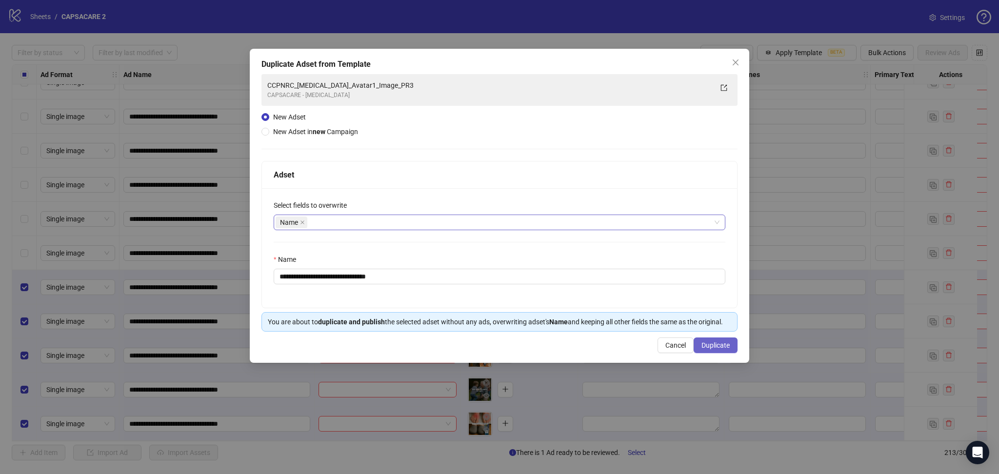
click at [721, 346] on span "Duplicate" at bounding box center [716, 346] width 28 height 8
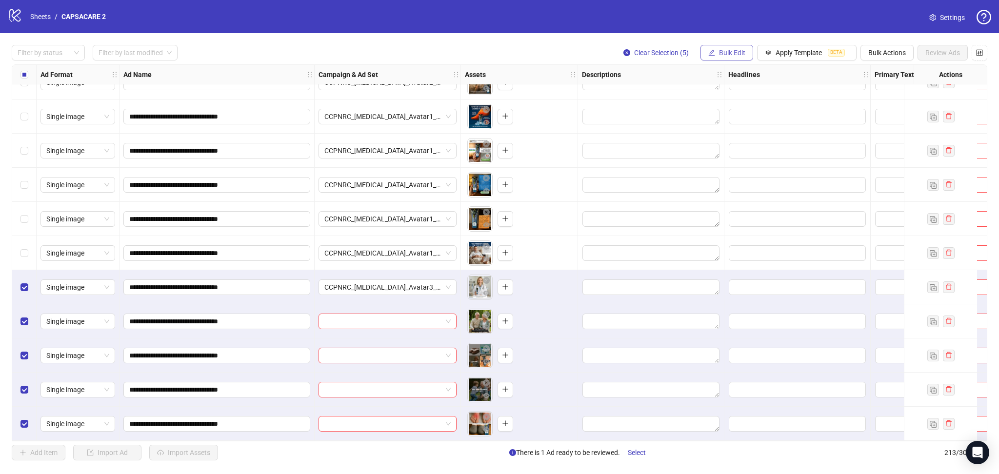
click at [741, 49] on span "Bulk Edit" at bounding box center [732, 53] width 26 height 8
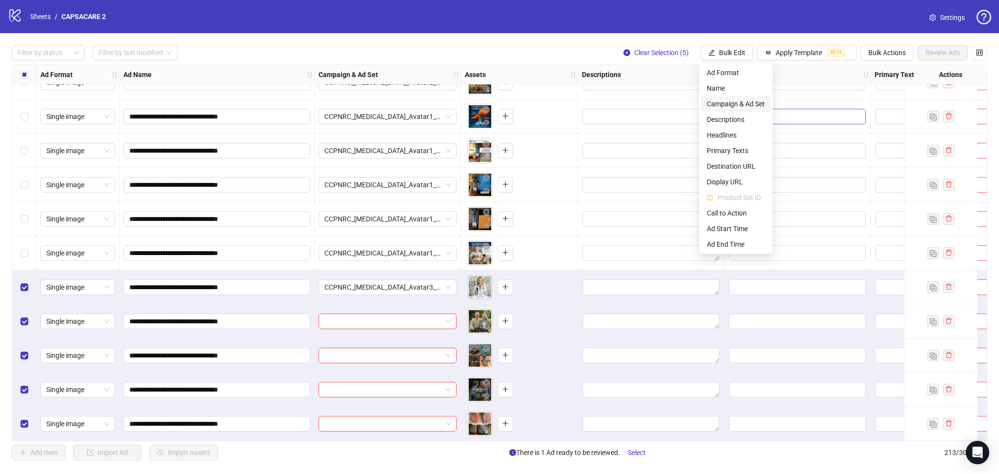
drag, startPoint x: 751, startPoint y: 98, endPoint x: 755, endPoint y: 110, distance: 13.0
click at [750, 99] on span "Campaign & Ad Set" at bounding box center [736, 104] width 58 height 11
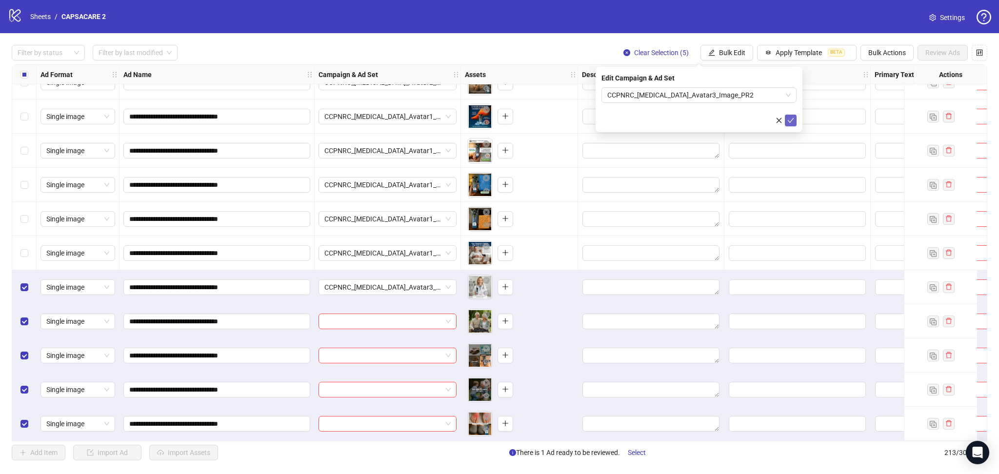
click at [787, 119] on icon "check" at bounding box center [790, 120] width 7 height 7
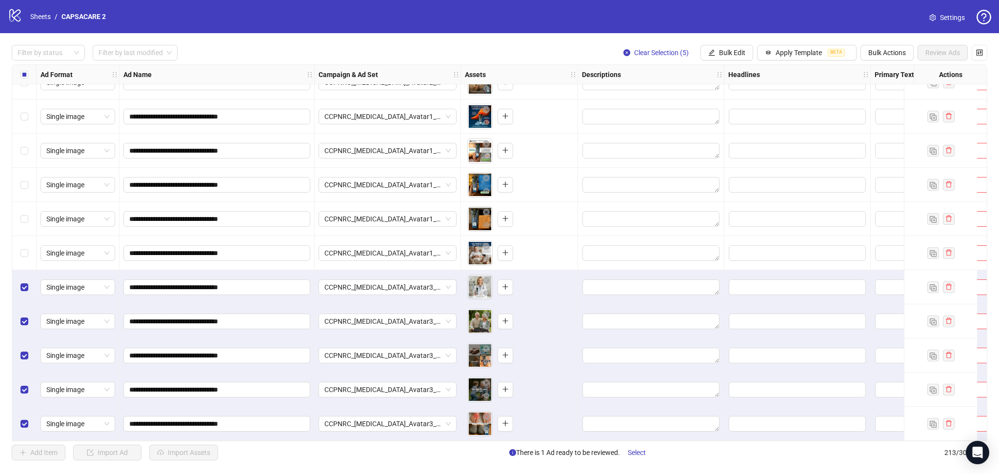
click at [27, 80] on label "Select all rows" at bounding box center [24, 74] width 8 height 11
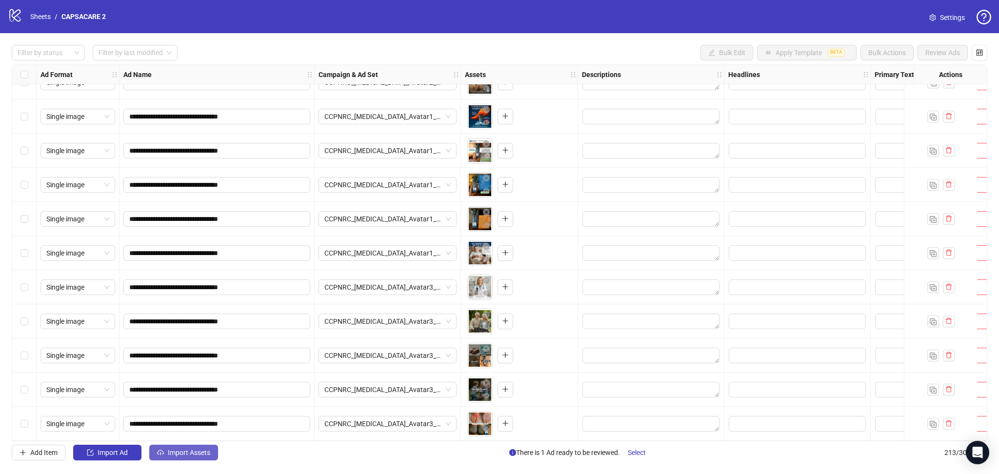
click at [177, 459] on button "Import Assets" at bounding box center [183, 453] width 69 height 16
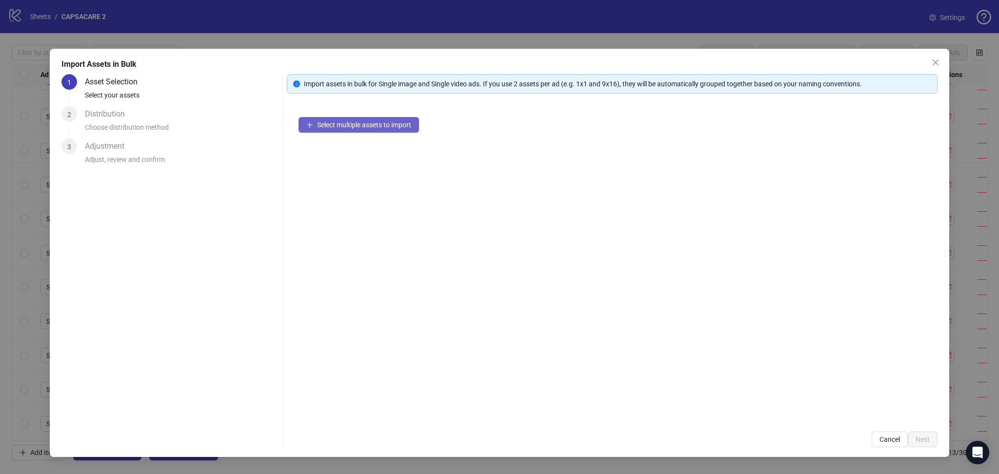
click at [321, 128] on span "Select multiple assets to import" at bounding box center [364, 125] width 94 height 8
click at [924, 438] on span "Next" at bounding box center [923, 440] width 14 height 8
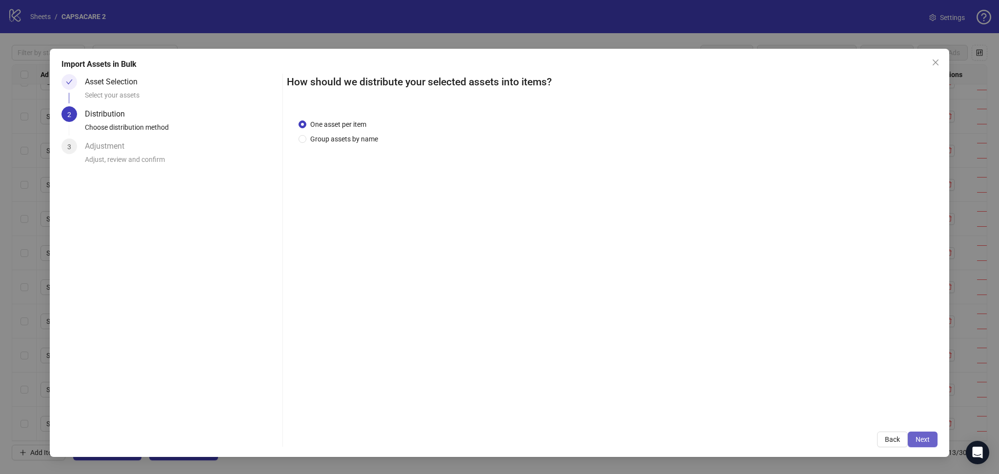
click at [925, 437] on span "Next" at bounding box center [923, 440] width 14 height 8
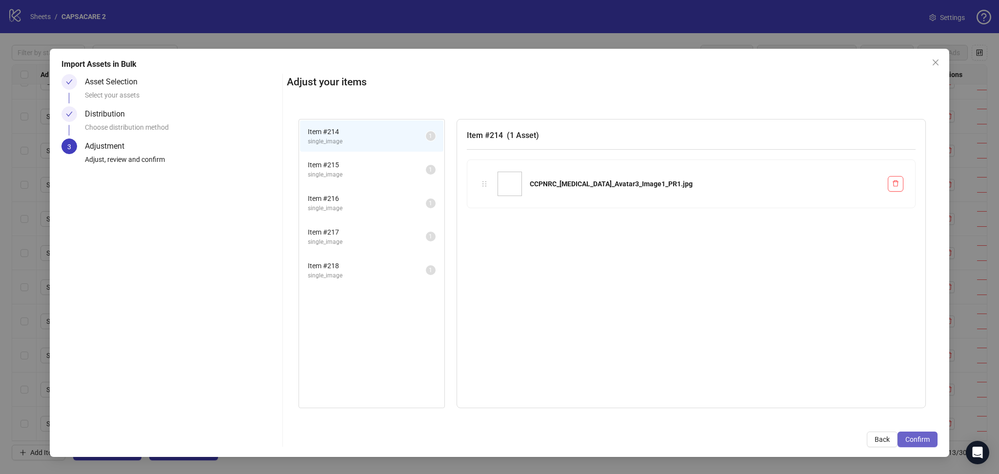
click at [923, 438] on span "Confirm" at bounding box center [918, 440] width 24 height 8
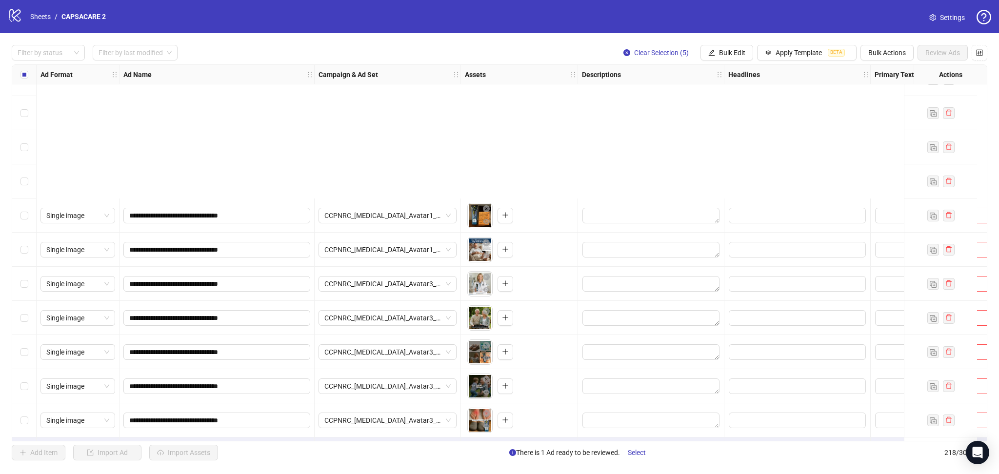
scroll to position [7092, 0]
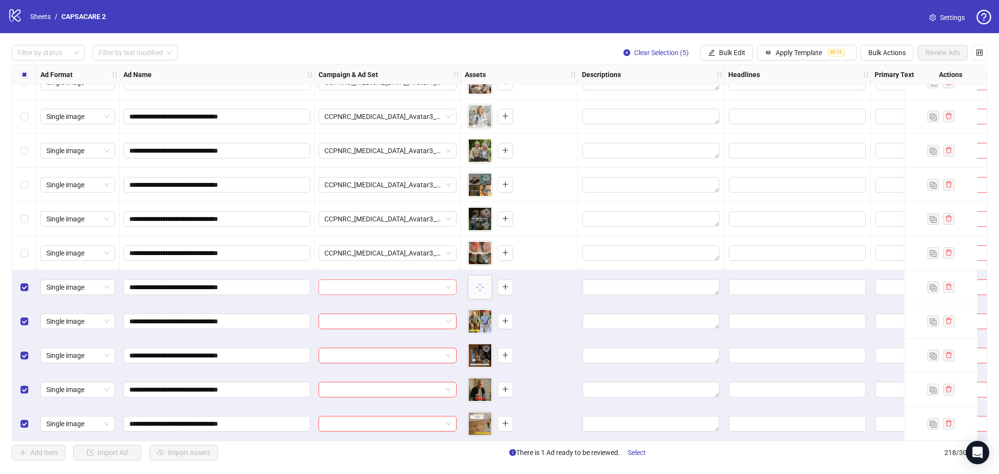
click at [393, 282] on input "search" at bounding box center [383, 287] width 118 height 15
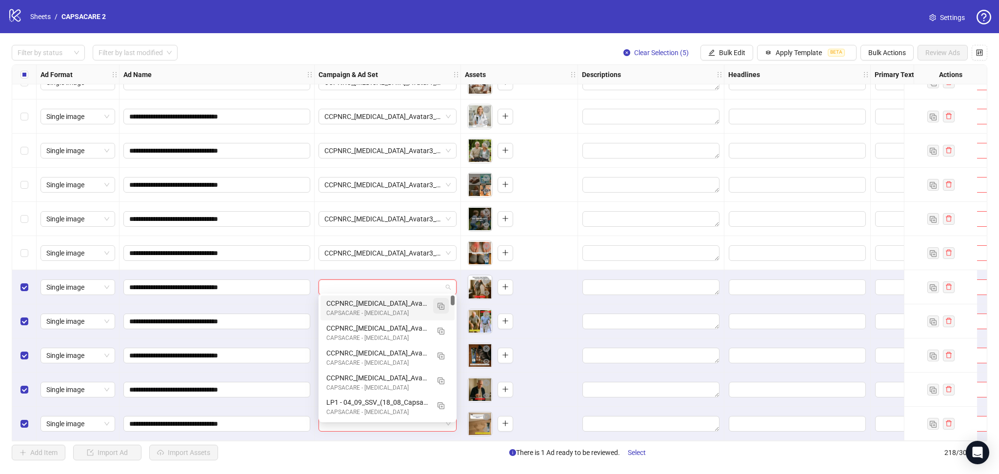
click at [442, 305] on img "button" at bounding box center [441, 306] width 7 height 7
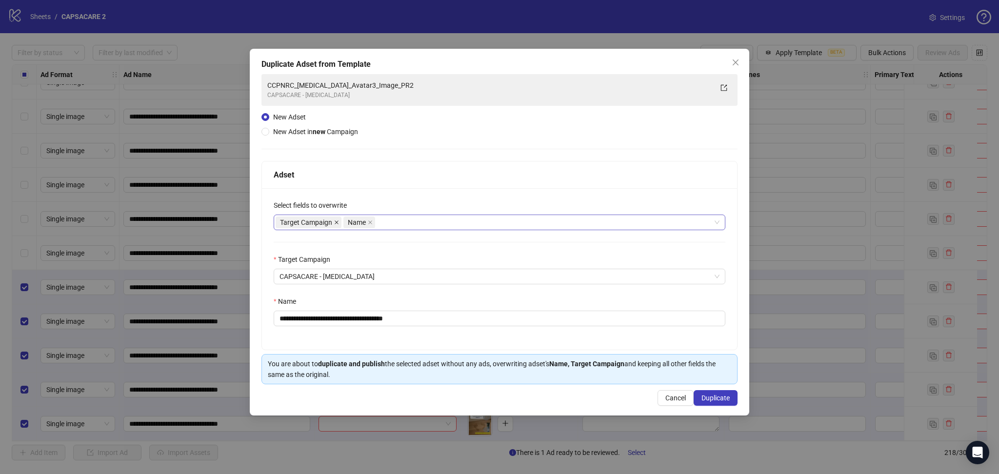
click at [336, 222] on icon "close" at bounding box center [336, 222] width 5 height 5
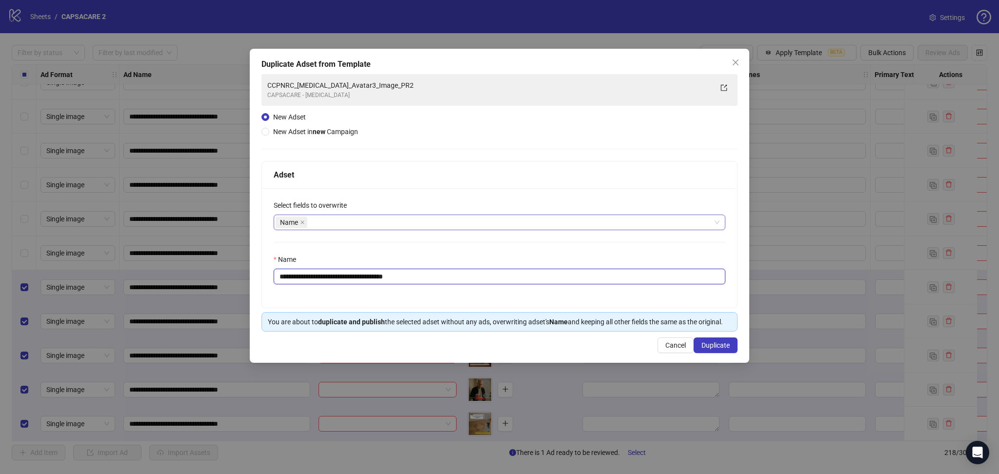
click at [361, 275] on input "**********" at bounding box center [500, 277] width 452 height 16
paste input "text"
type input "**********"
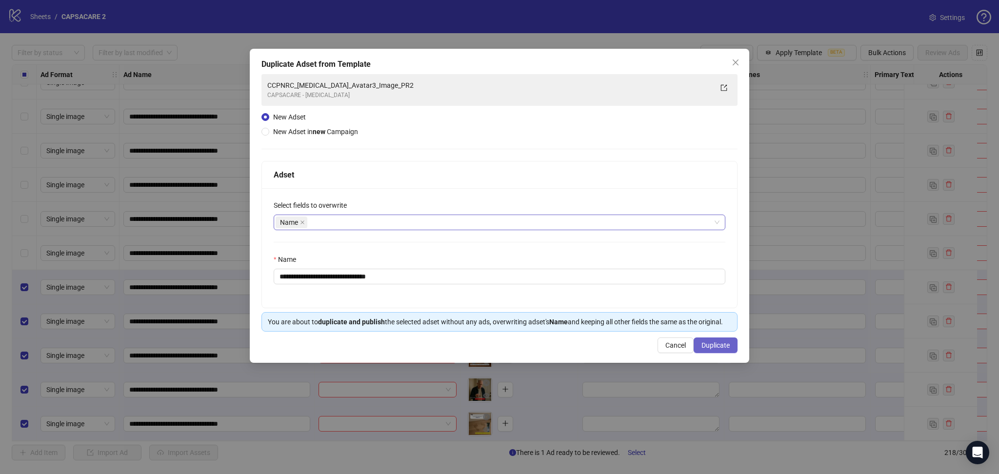
click at [727, 350] on button "Duplicate" at bounding box center [716, 346] width 44 height 16
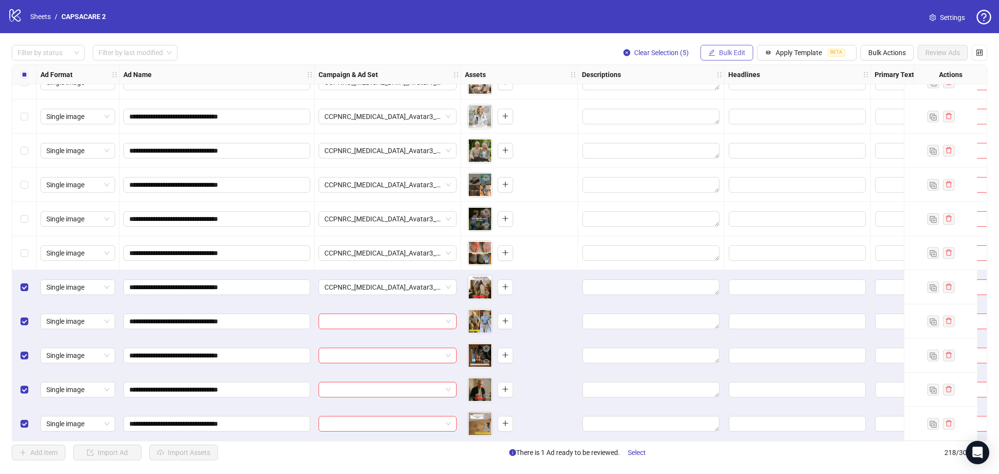
click at [735, 56] on span "Bulk Edit" at bounding box center [732, 53] width 26 height 8
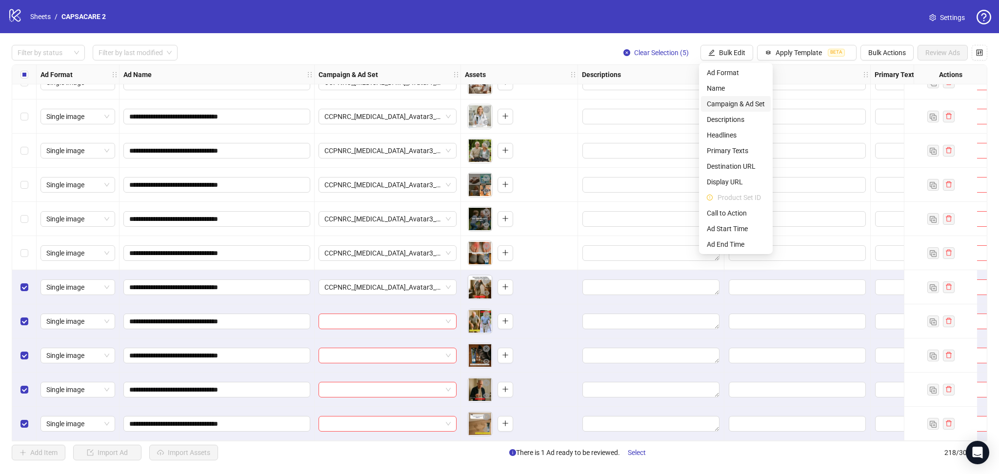
click at [752, 101] on span "Campaign & Ad Set" at bounding box center [736, 104] width 58 height 11
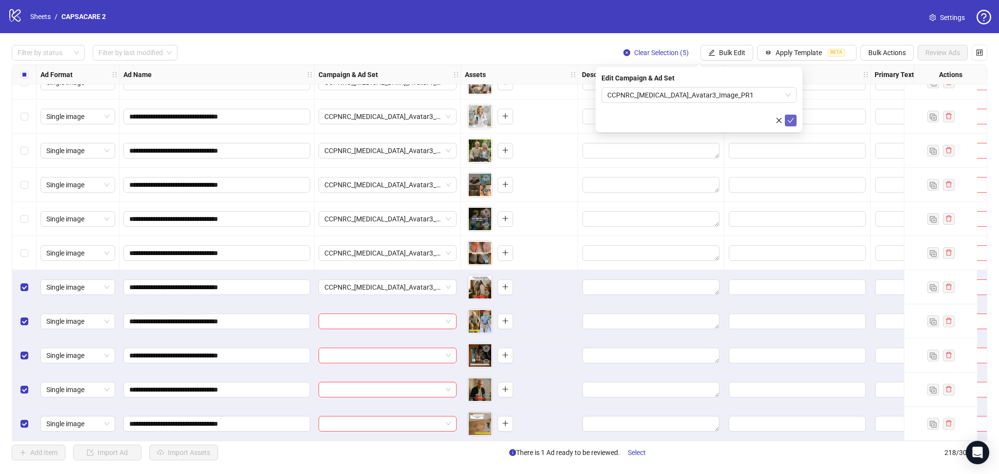
click at [788, 119] on icon "check" at bounding box center [790, 120] width 7 height 7
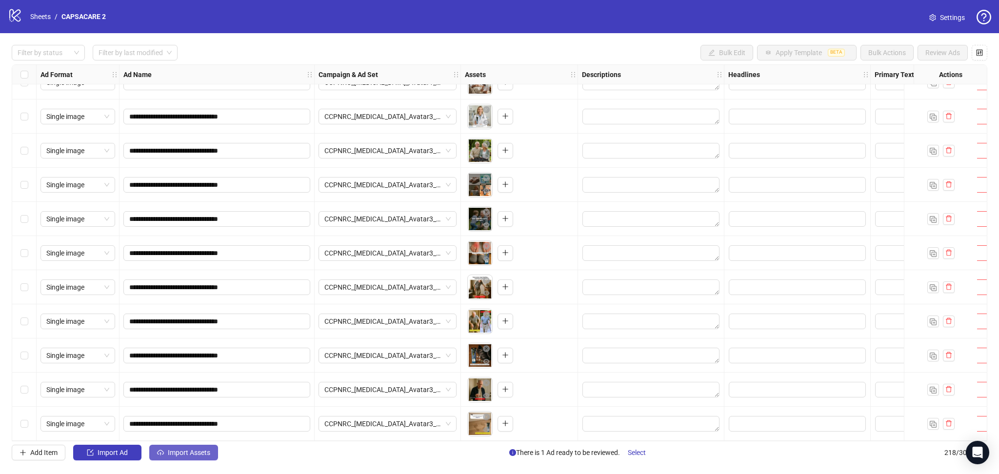
click at [190, 447] on button "Import Assets" at bounding box center [183, 453] width 69 height 16
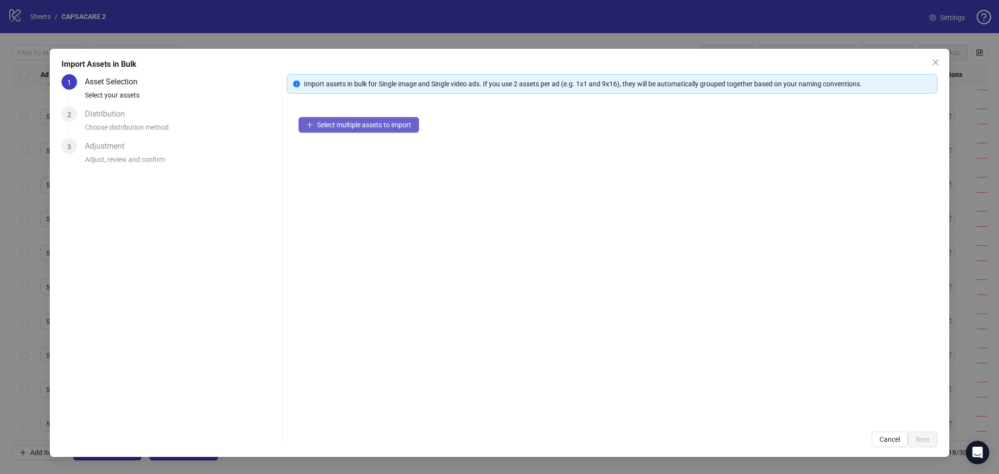
click at [369, 124] on span "Select multiple assets to import" at bounding box center [364, 125] width 94 height 8
click at [930, 439] on button "Next" at bounding box center [923, 440] width 30 height 16
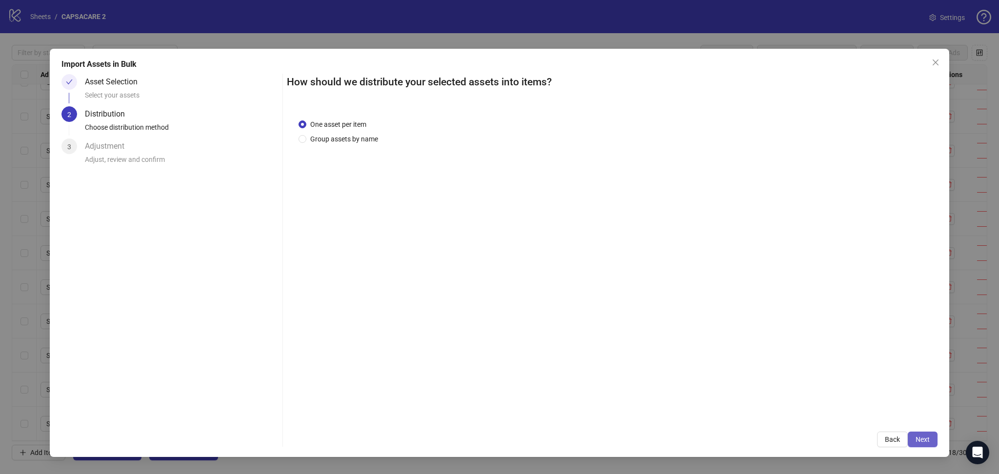
click at [933, 443] on button "Next" at bounding box center [923, 440] width 30 height 16
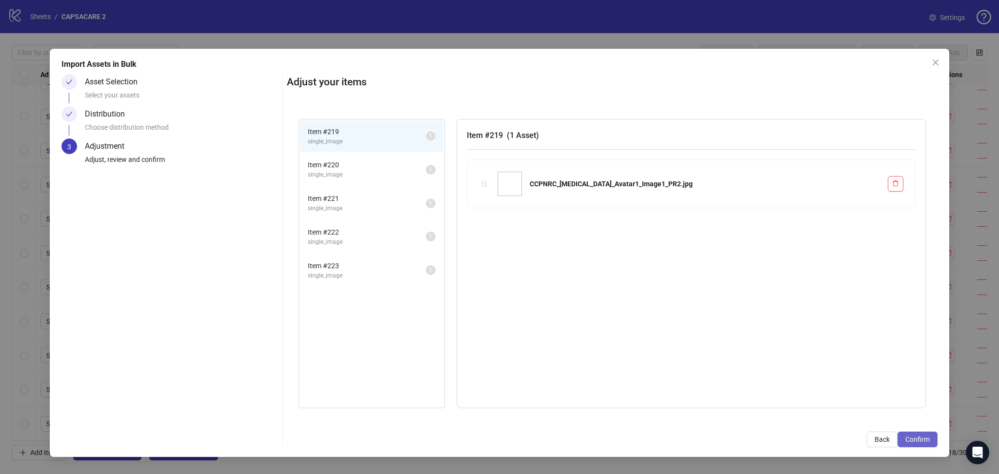
click at [926, 441] on span "Confirm" at bounding box center [918, 440] width 24 height 8
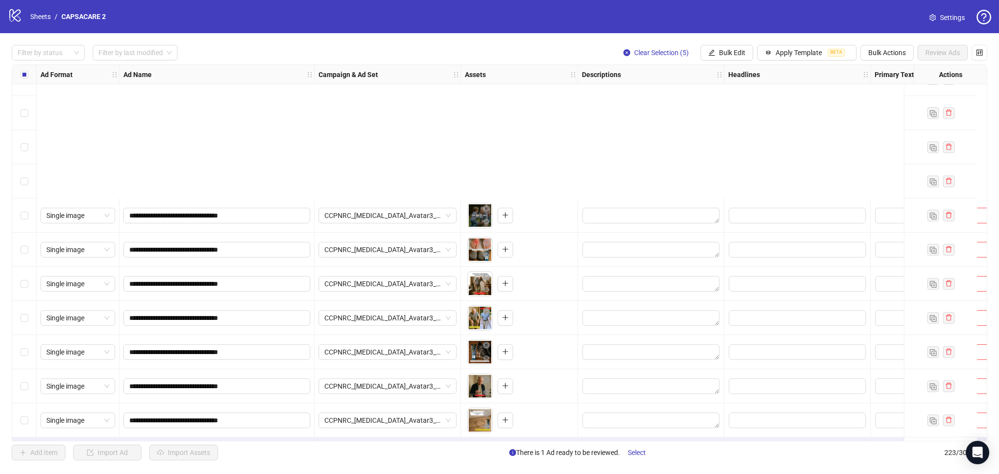
scroll to position [7263, 0]
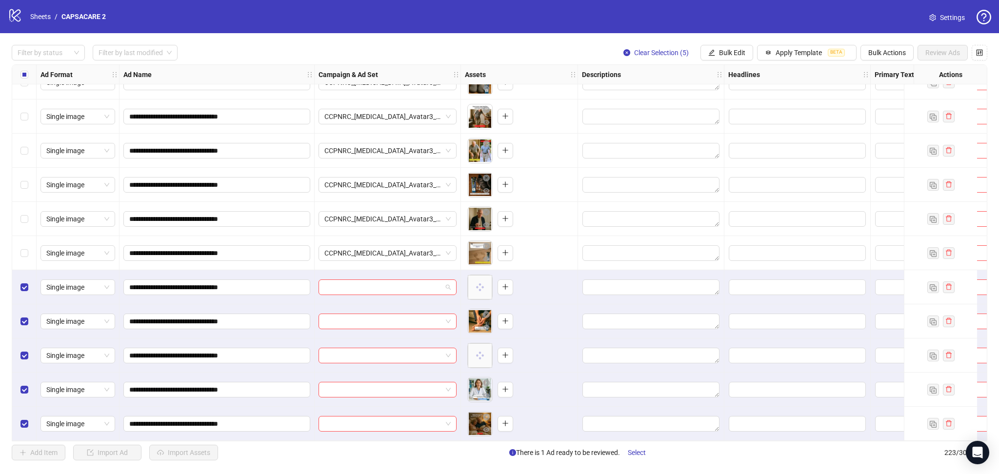
drag, startPoint x: 387, startPoint y: 281, endPoint x: 427, endPoint y: 295, distance: 42.0
click at [387, 280] on input "search" at bounding box center [383, 287] width 118 height 15
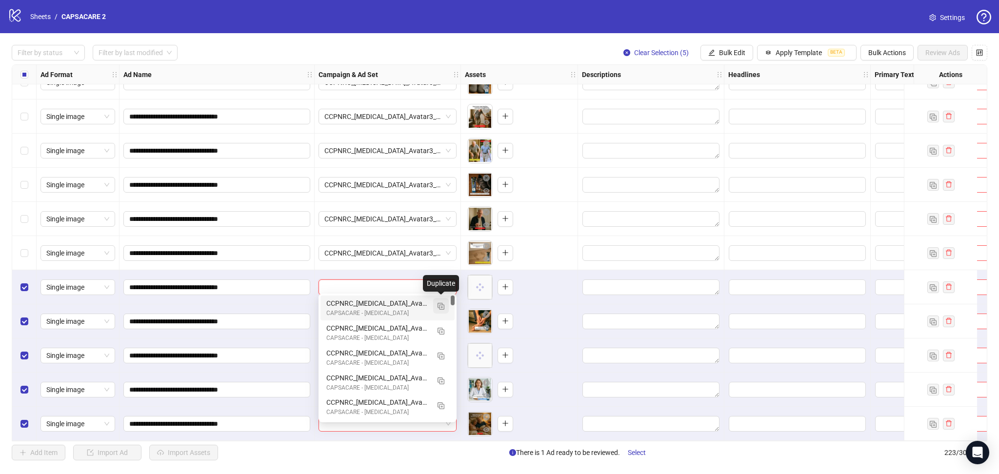
click at [443, 307] on img "button" at bounding box center [441, 306] width 7 height 7
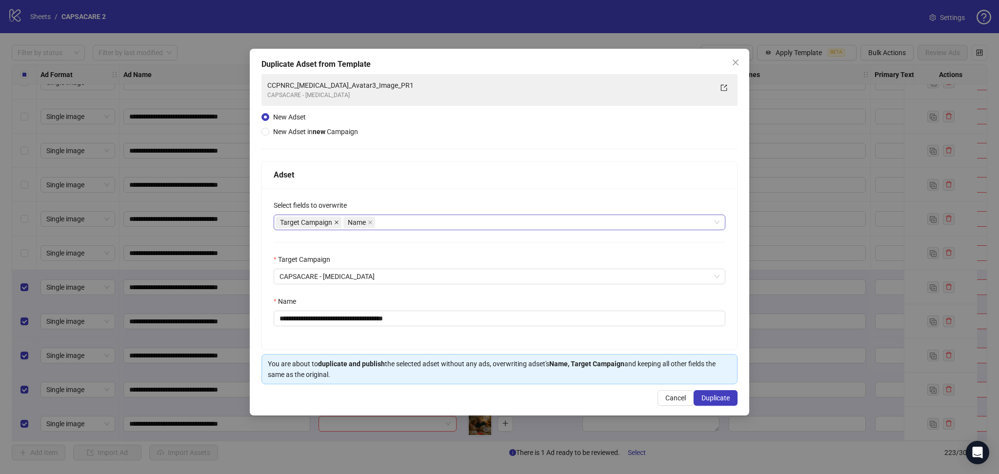
click at [336, 221] on icon "close" at bounding box center [336, 222] width 5 height 5
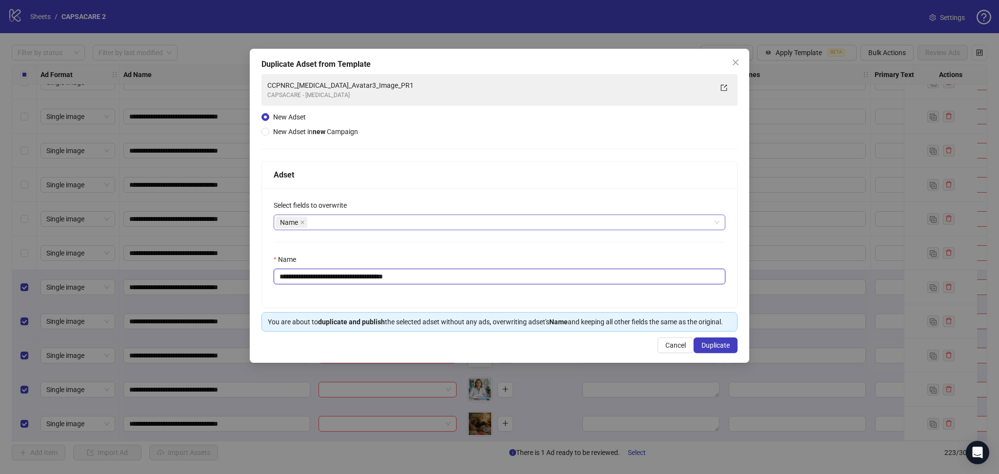
click at [371, 270] on input "**********" at bounding box center [500, 277] width 452 height 16
paste input "text"
type input "**********"
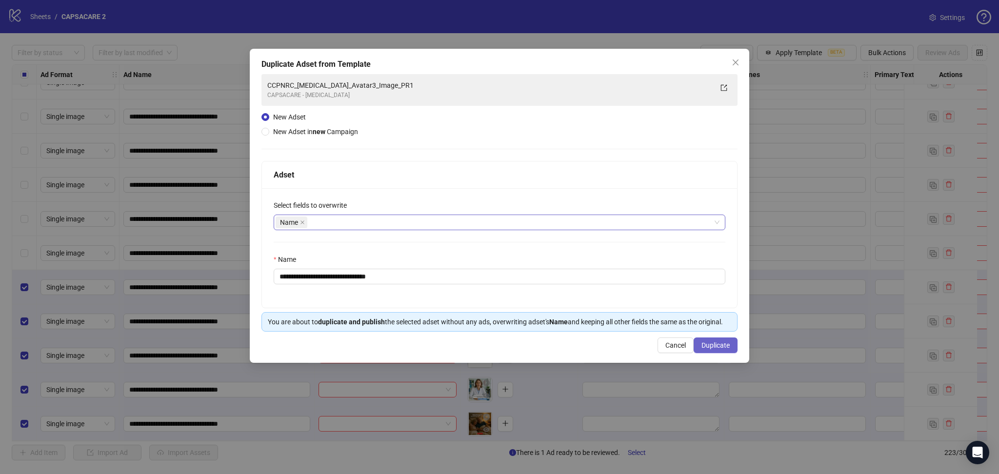
click at [709, 343] on span "Duplicate" at bounding box center [716, 346] width 28 height 8
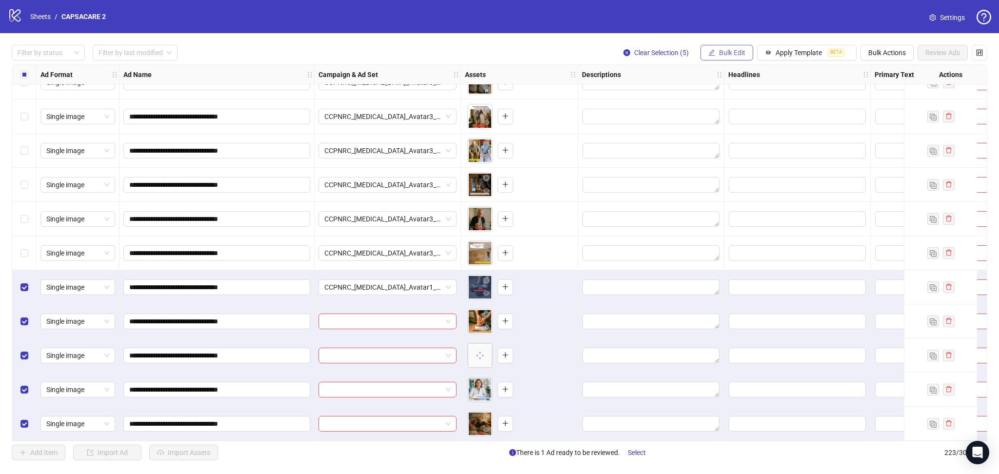
click at [723, 52] on span "Bulk Edit" at bounding box center [732, 53] width 26 height 8
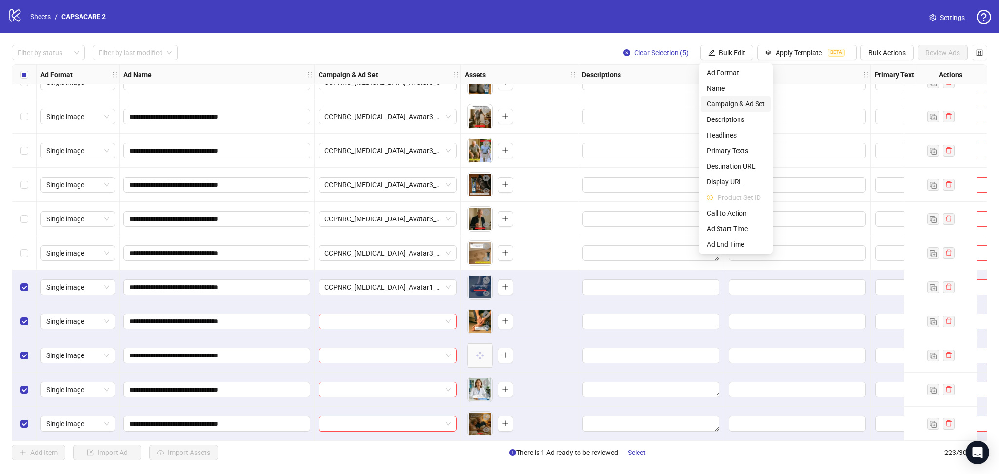
click at [734, 103] on span "Campaign & Ad Set" at bounding box center [736, 104] width 58 height 11
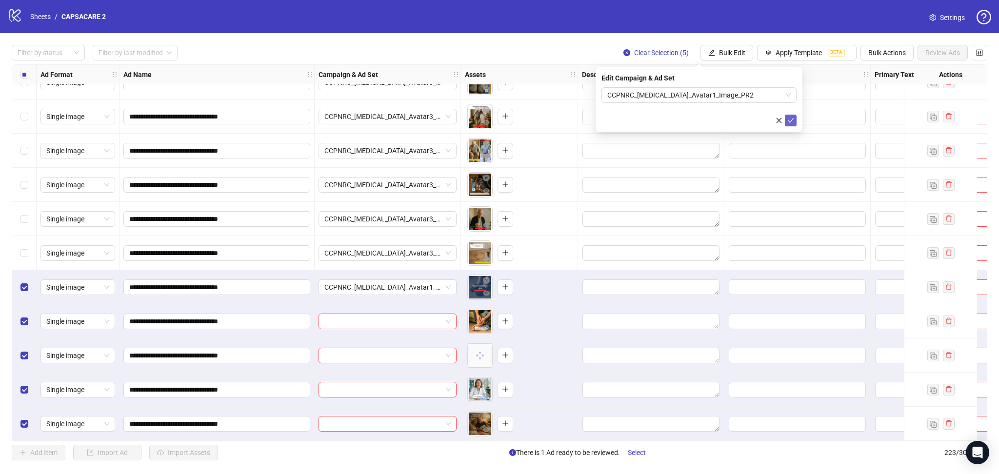
click at [791, 124] on span "submit" at bounding box center [790, 121] width 7 height 8
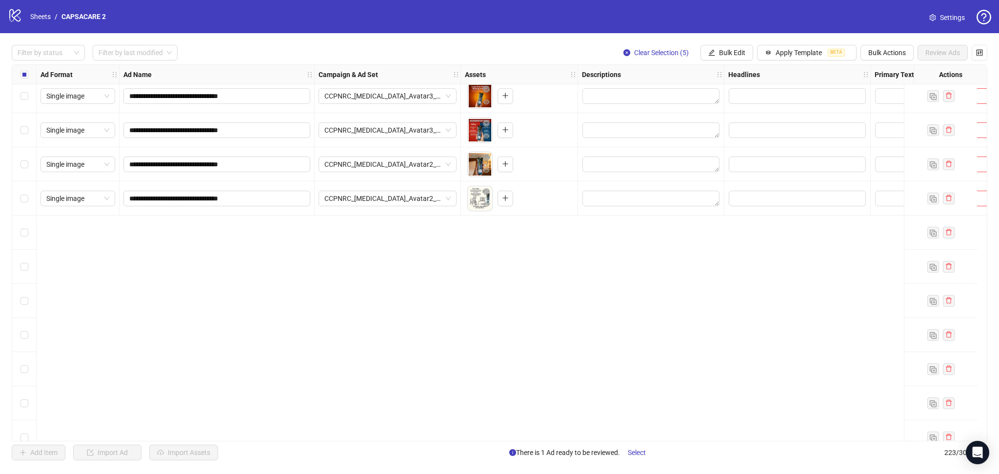
scroll to position [6417, 0]
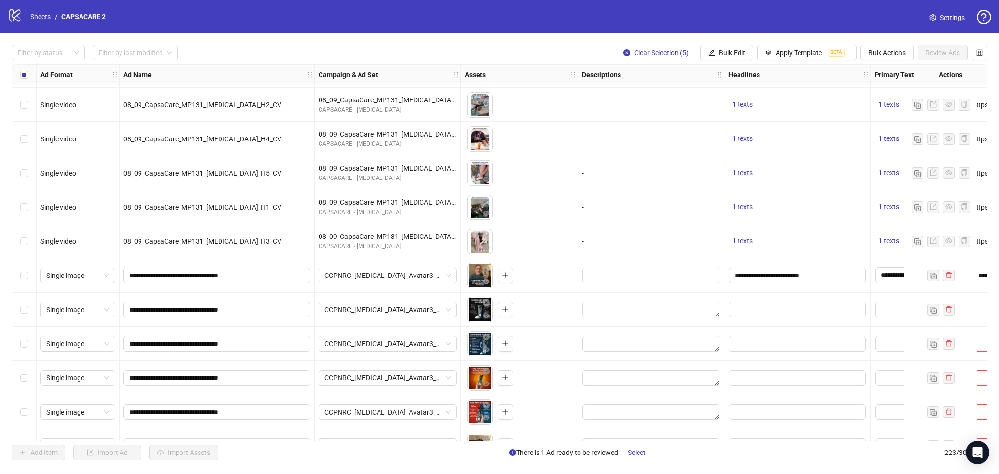
click at [18, 275] on div "Select row 194" at bounding box center [24, 276] width 24 height 34
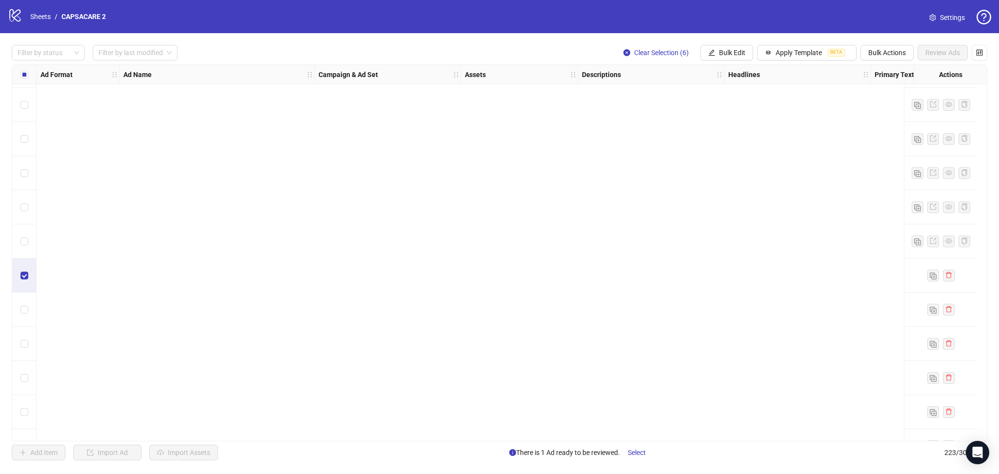
scroll to position [7263, 0]
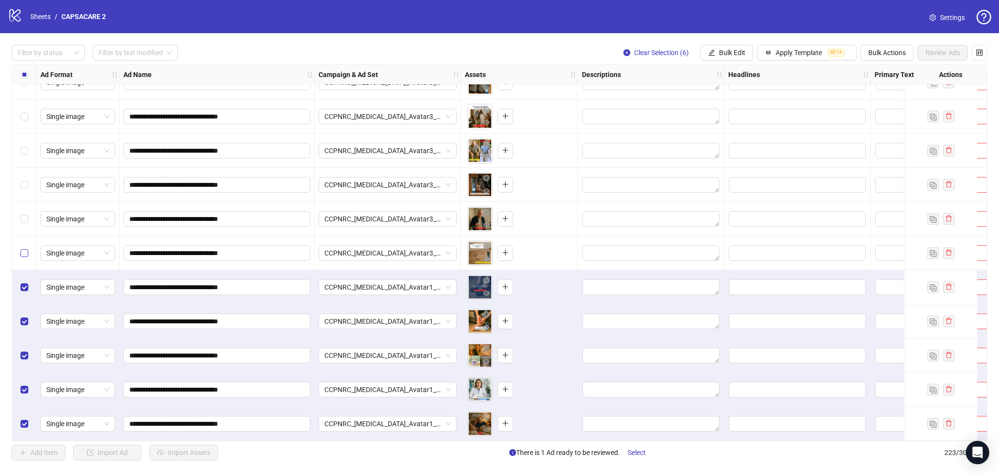
click at [20, 255] on label "Select row 218" at bounding box center [24, 253] width 8 height 11
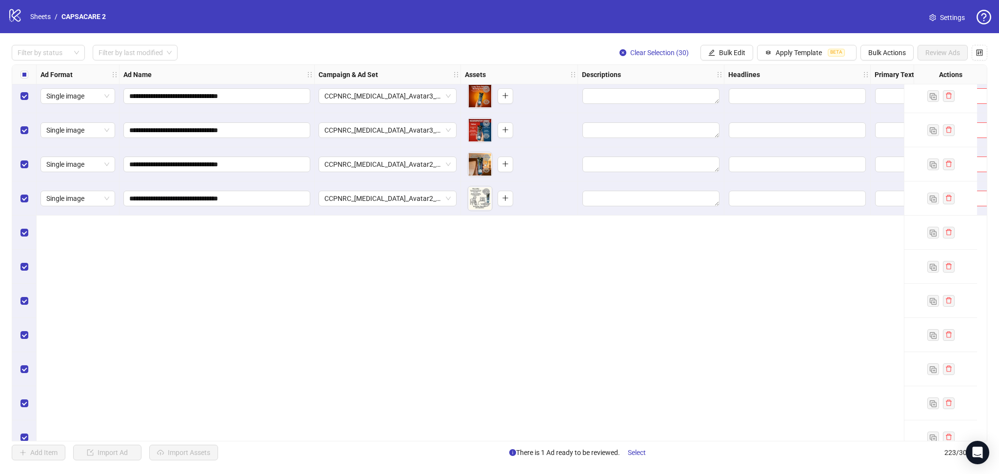
scroll to position [6417, 0]
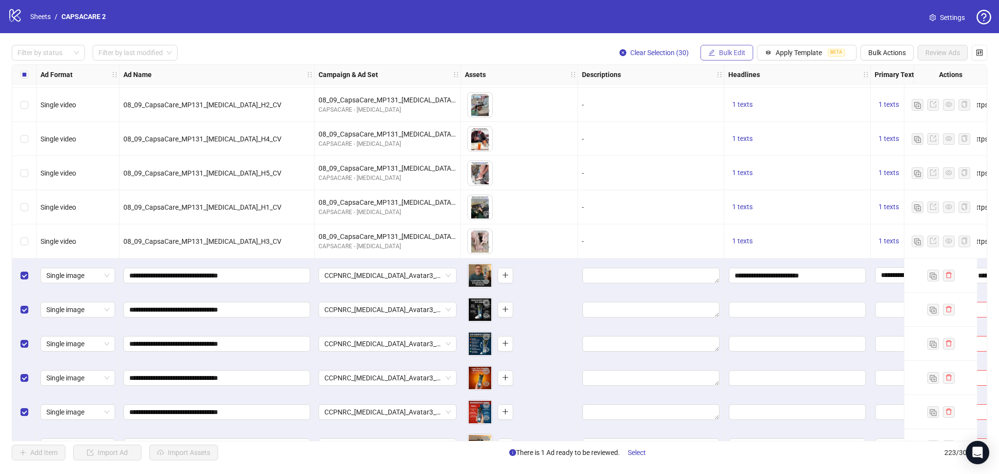
click at [721, 50] on span "Bulk Edit" at bounding box center [732, 53] width 26 height 8
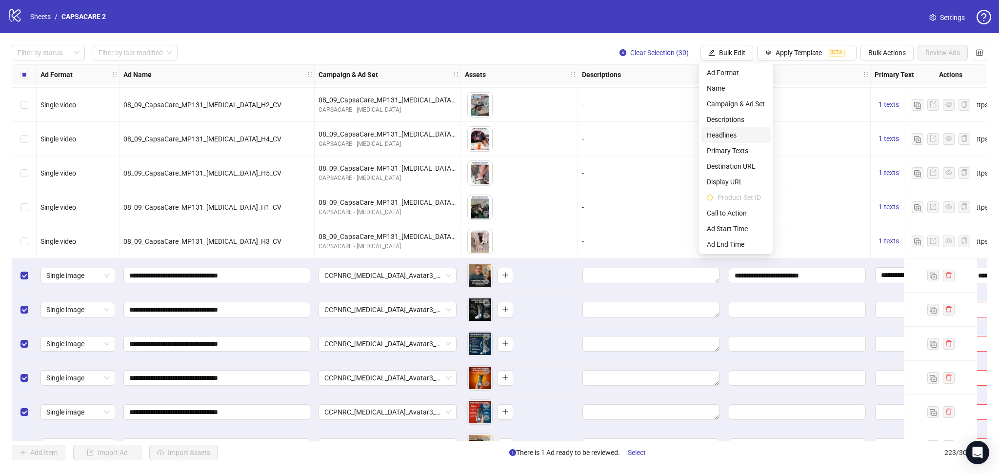
click at [735, 132] on span "Headlines" at bounding box center [736, 135] width 58 height 11
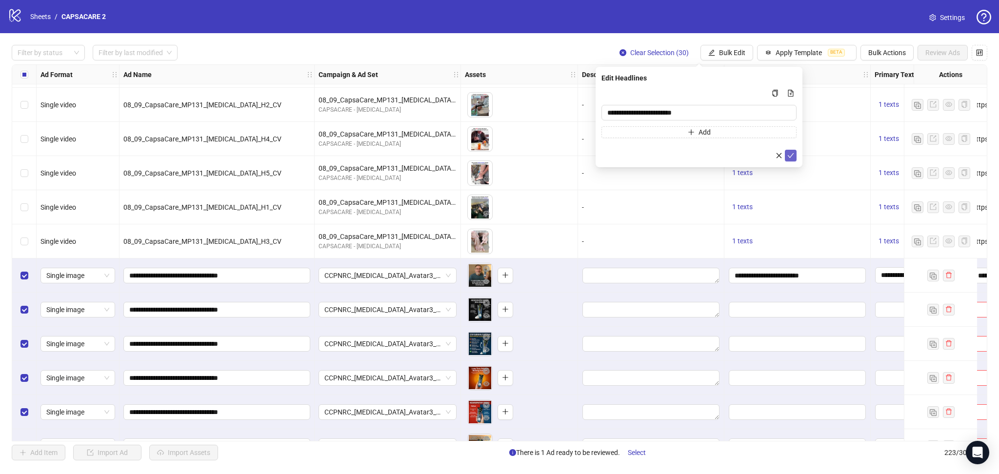
click at [789, 156] on icon "check" at bounding box center [790, 155] width 7 height 7
click at [728, 48] on button "Bulk Edit" at bounding box center [727, 53] width 53 height 16
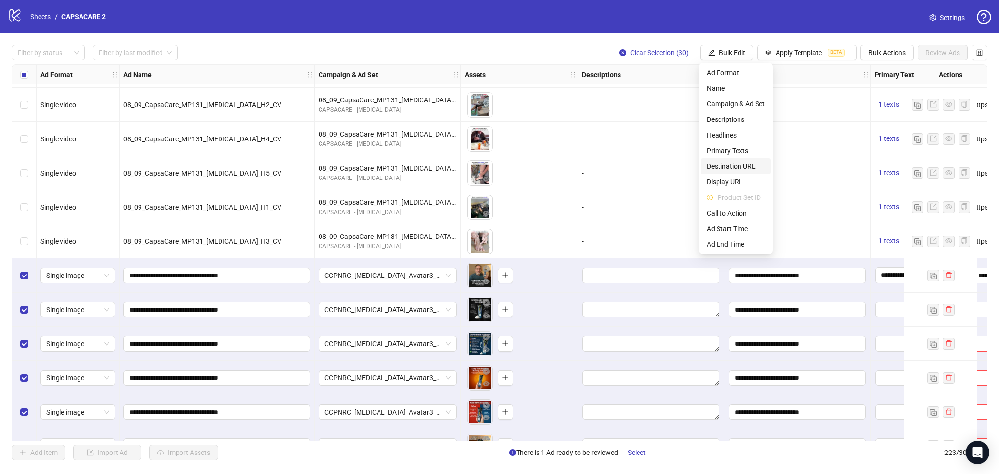
click at [730, 167] on span "Destination URL" at bounding box center [736, 166] width 58 height 11
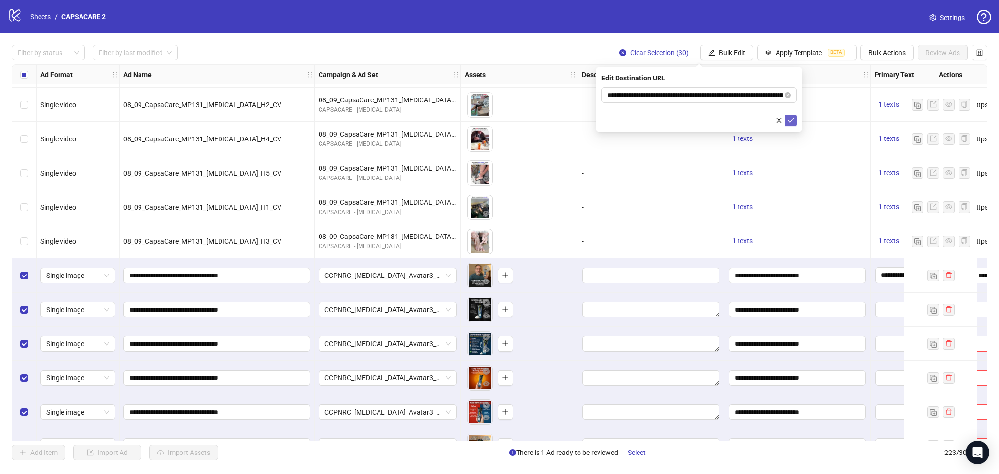
click at [788, 121] on icon "check" at bounding box center [791, 120] width 6 height 5
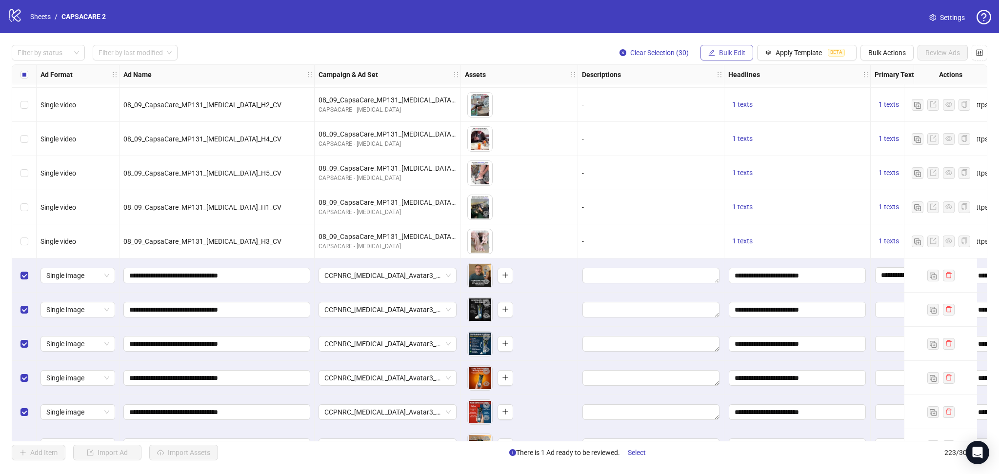
click at [732, 55] on span "Bulk Edit" at bounding box center [732, 53] width 26 height 8
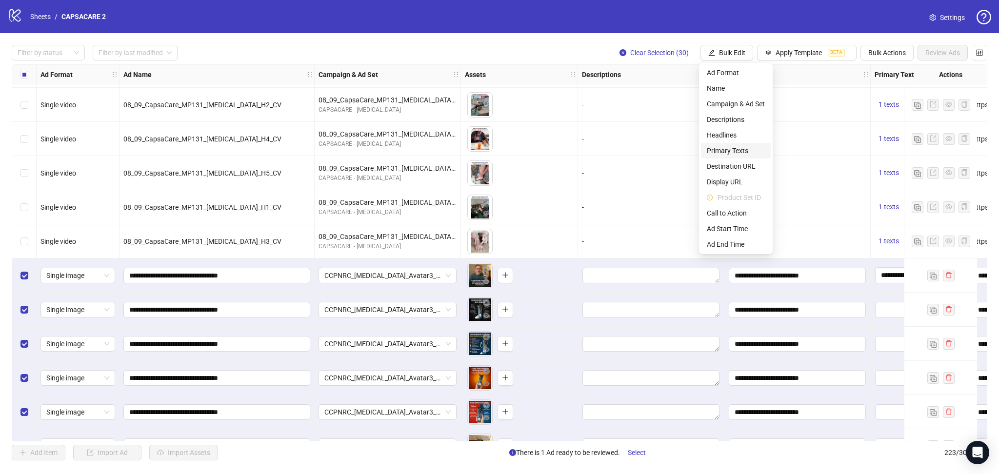
click at [742, 151] on span "Primary Texts" at bounding box center [736, 150] width 58 height 11
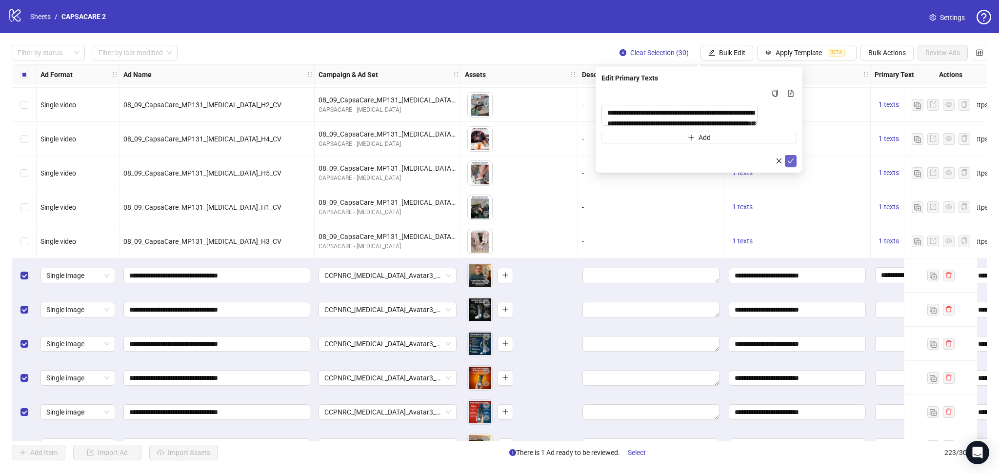
click at [791, 163] on icon "check" at bounding box center [791, 161] width 6 height 5
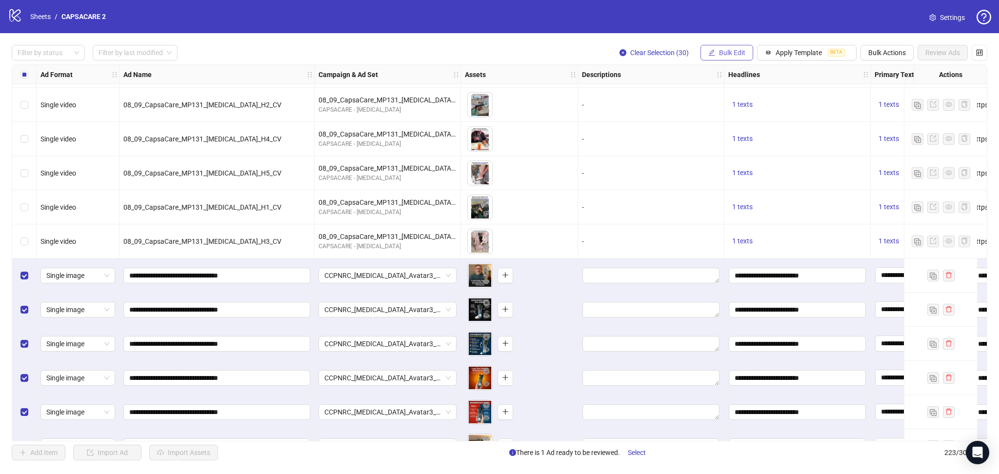
drag, startPoint x: 731, startPoint y: 50, endPoint x: 737, endPoint y: 55, distance: 7.7
click at [732, 49] on span "Bulk Edit" at bounding box center [732, 53] width 26 height 8
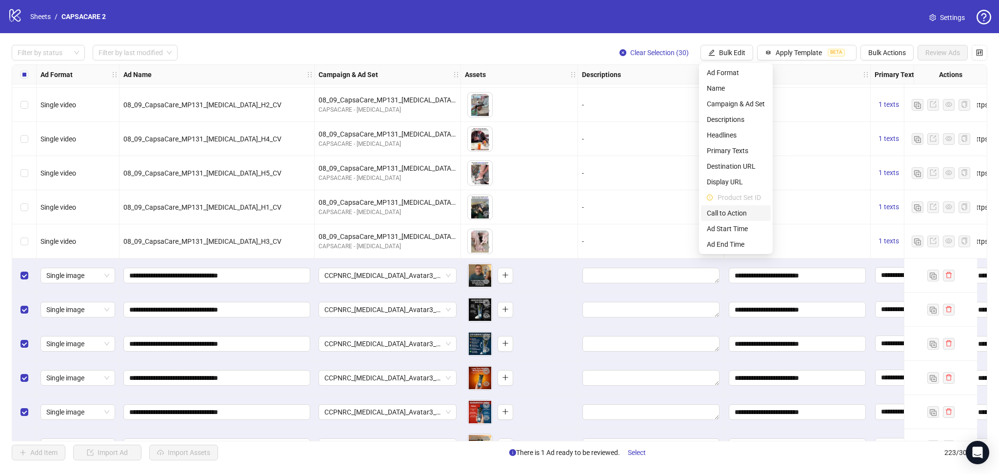
click at [737, 213] on span "Call to Action" at bounding box center [736, 213] width 58 height 11
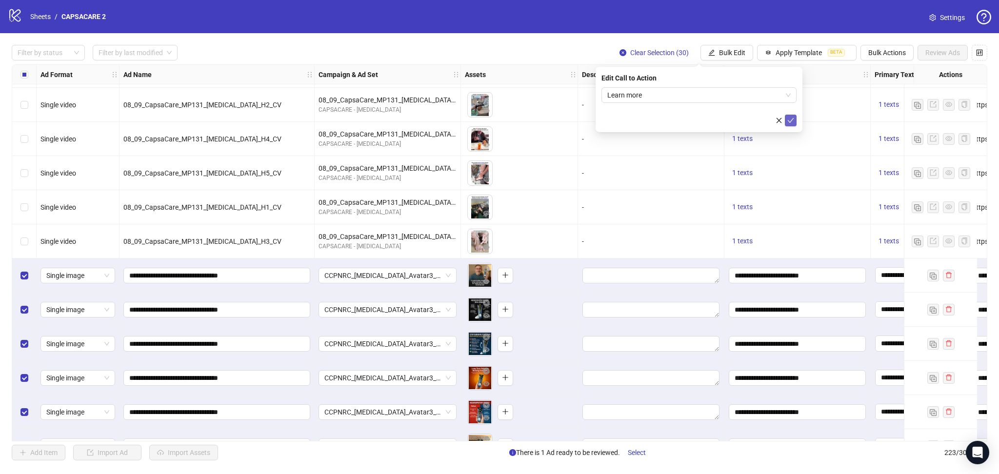
click at [792, 117] on icon "check" at bounding box center [790, 120] width 7 height 7
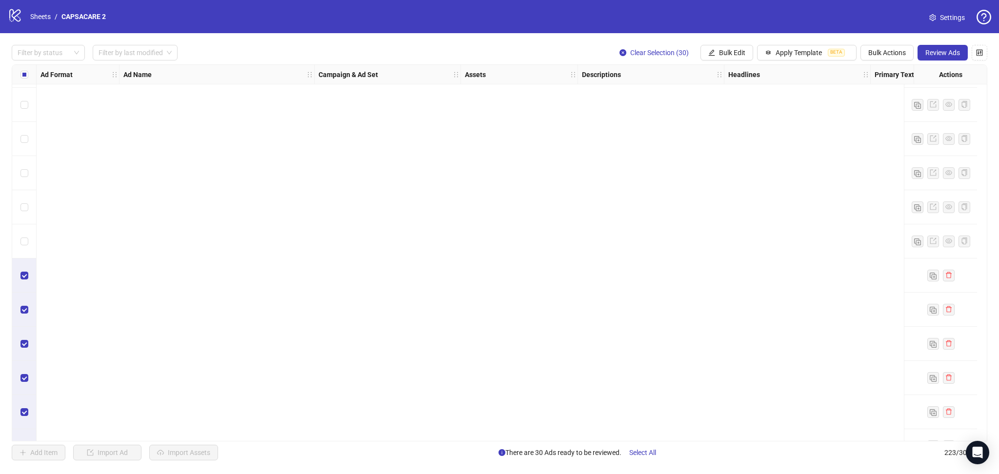
scroll to position [7263, 0]
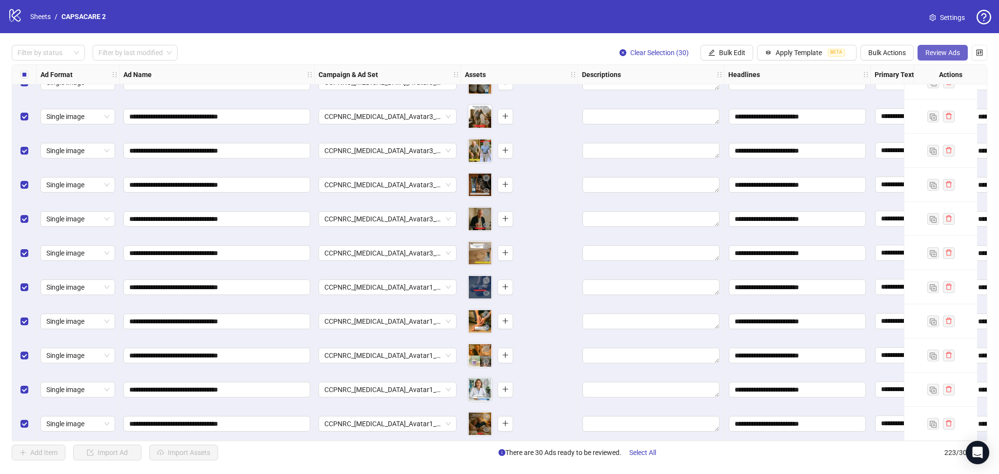
click at [936, 52] on span "Review Ads" at bounding box center [943, 53] width 35 height 8
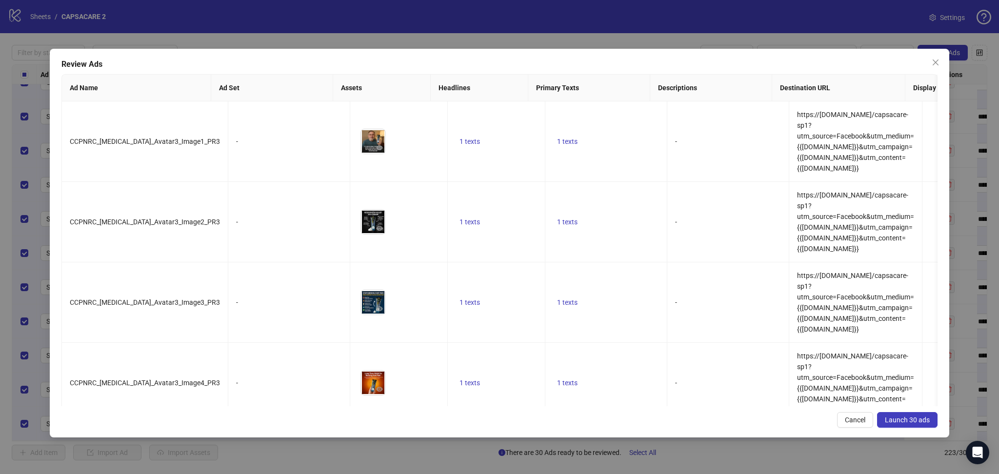
click at [911, 418] on span "Launch 30 ads" at bounding box center [907, 420] width 45 height 8
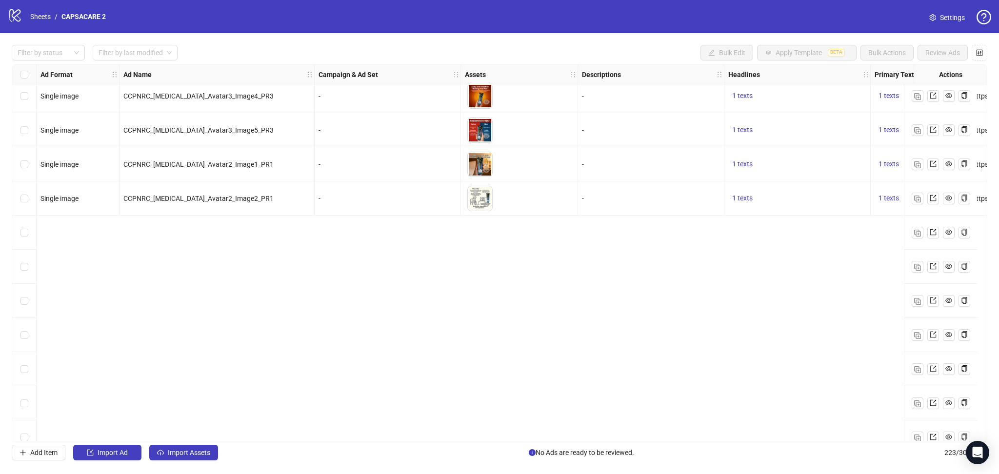
scroll to position [6417, 0]
